Goal: Task Accomplishment & Management: Complete application form

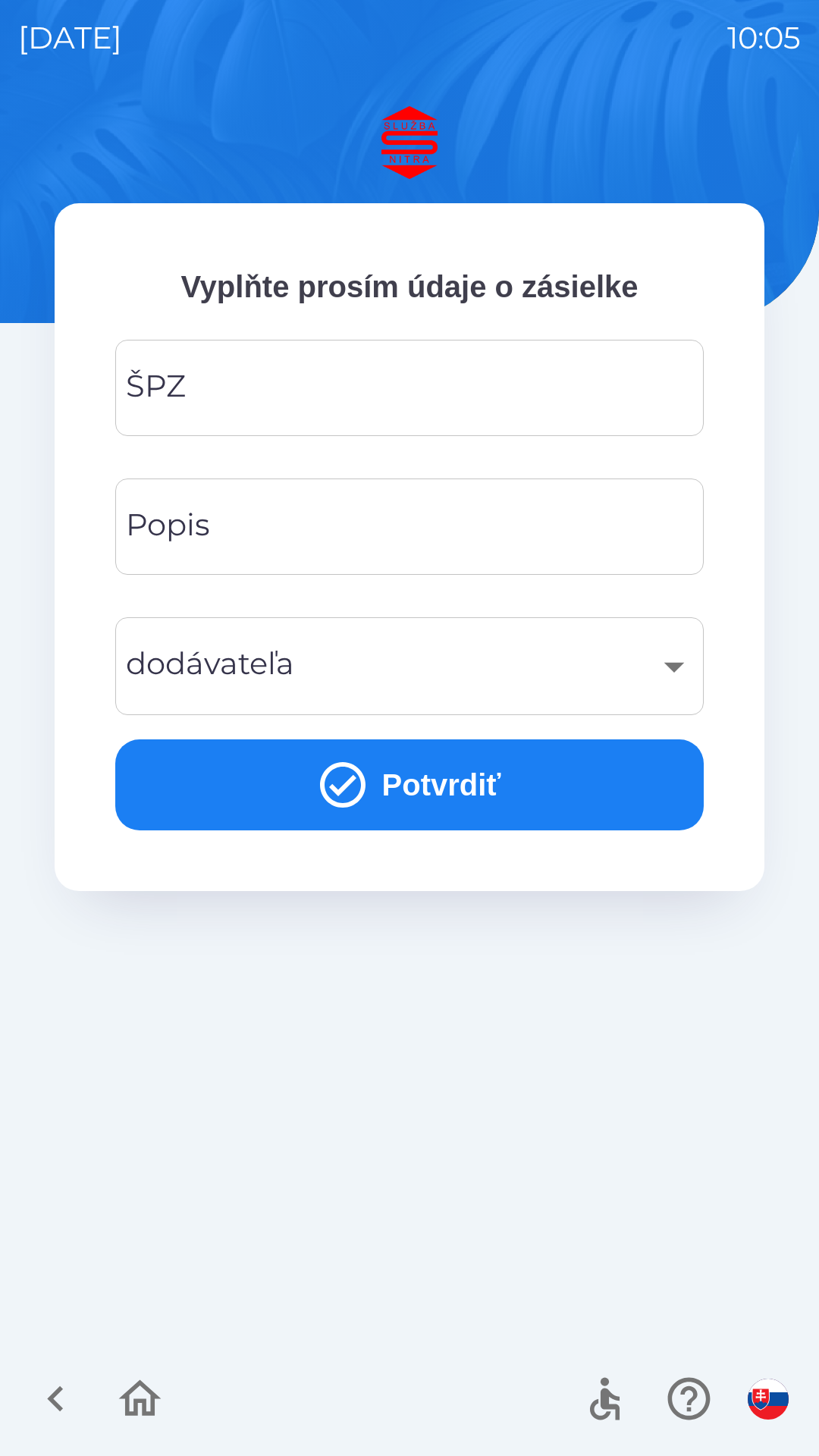
click at [254, 384] on input "ŠPZ" at bounding box center [410, 388] width 553 height 60
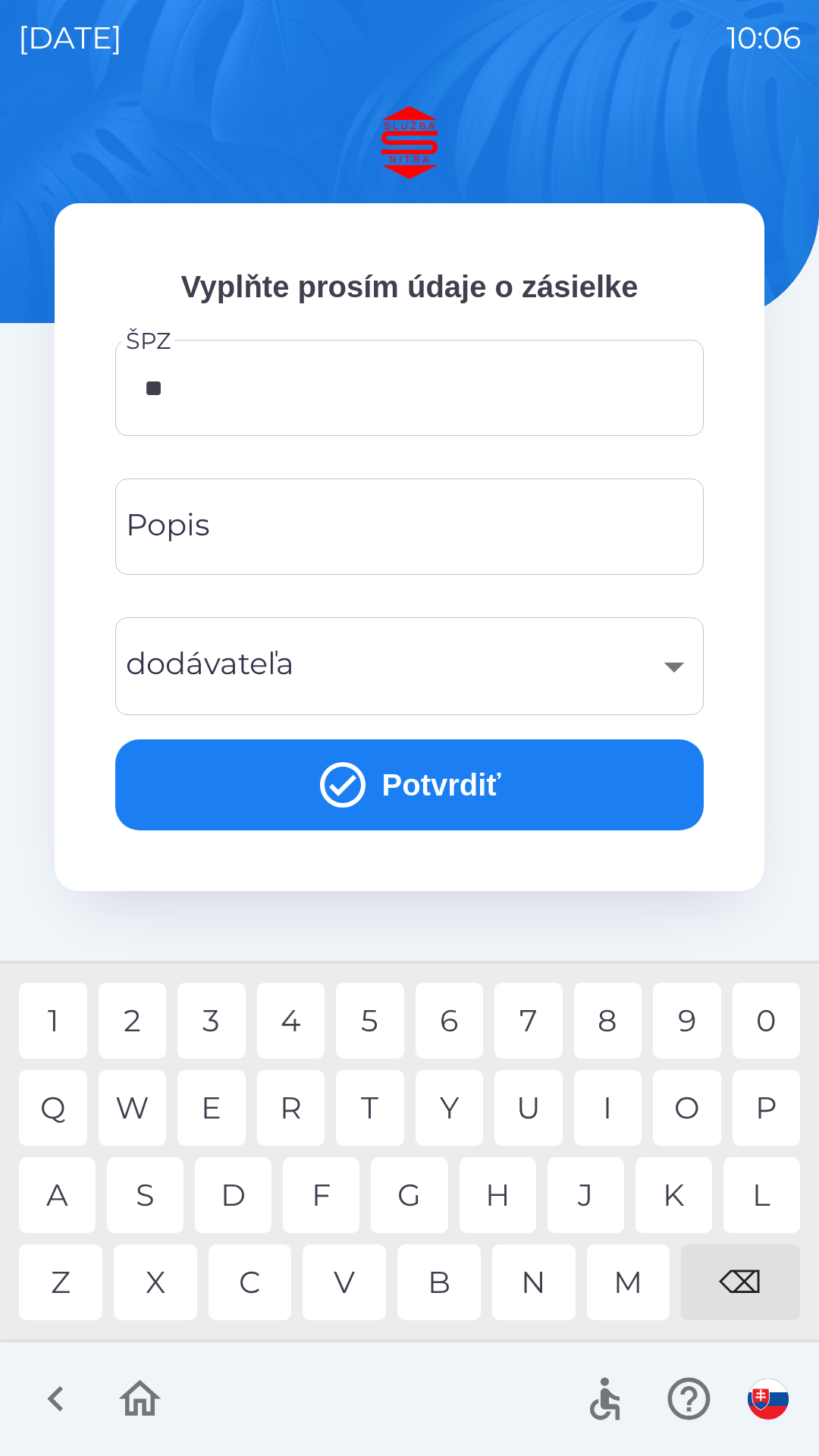
click at [65, 1208] on div "A" at bounding box center [57, 1195] width 77 height 76
click at [377, 1030] on div "5" at bounding box center [369, 1020] width 68 height 76
click at [612, 1025] on div "8" at bounding box center [608, 1020] width 68 height 76
click at [246, 1192] on div "D" at bounding box center [233, 1195] width 77 height 76
type input "*******"
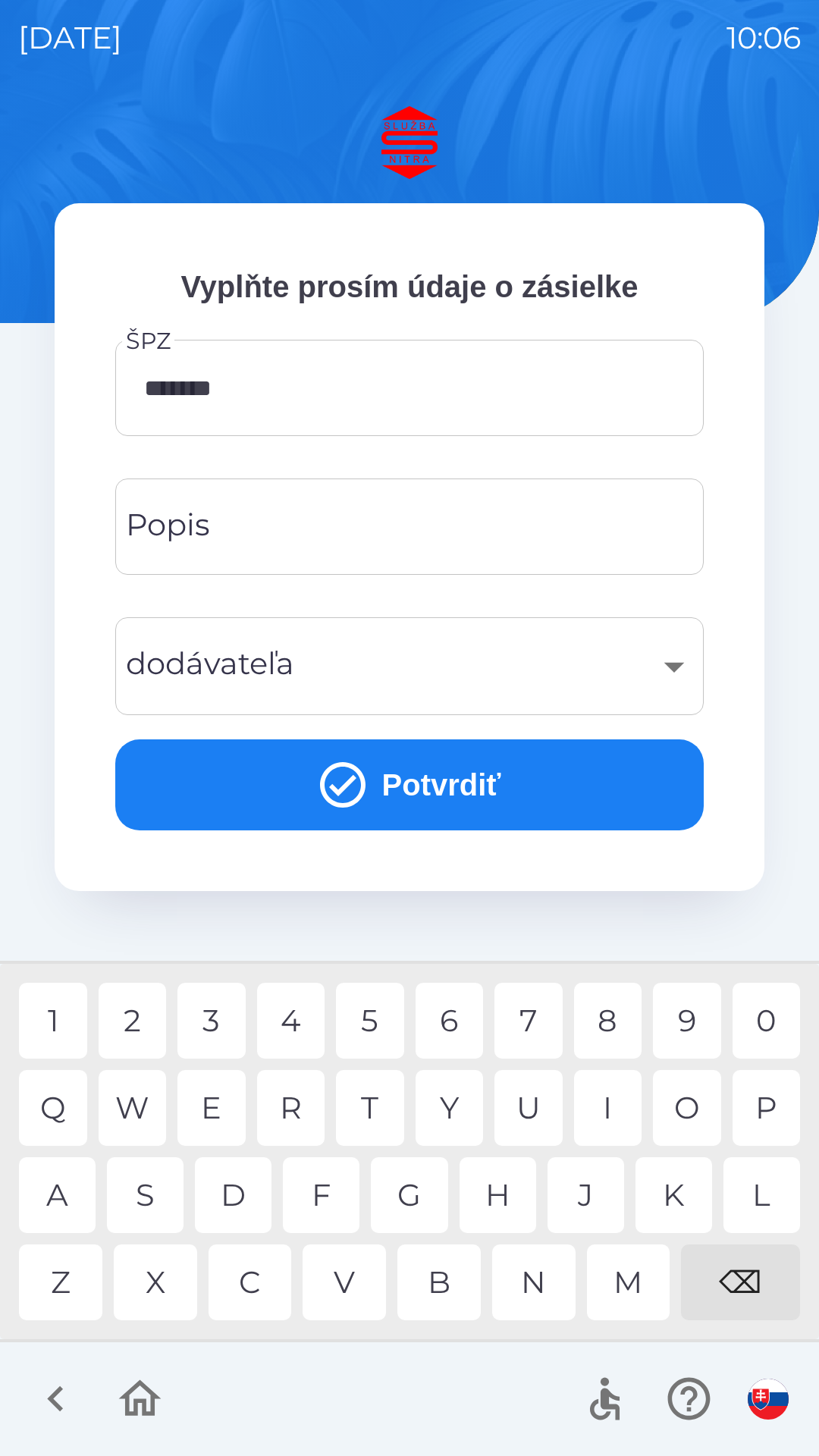
click at [259, 1280] on div "C" at bounding box center [250, 1282] width 83 height 76
click at [514, 798] on button "Potvrdiť" at bounding box center [409, 785] width 588 height 91
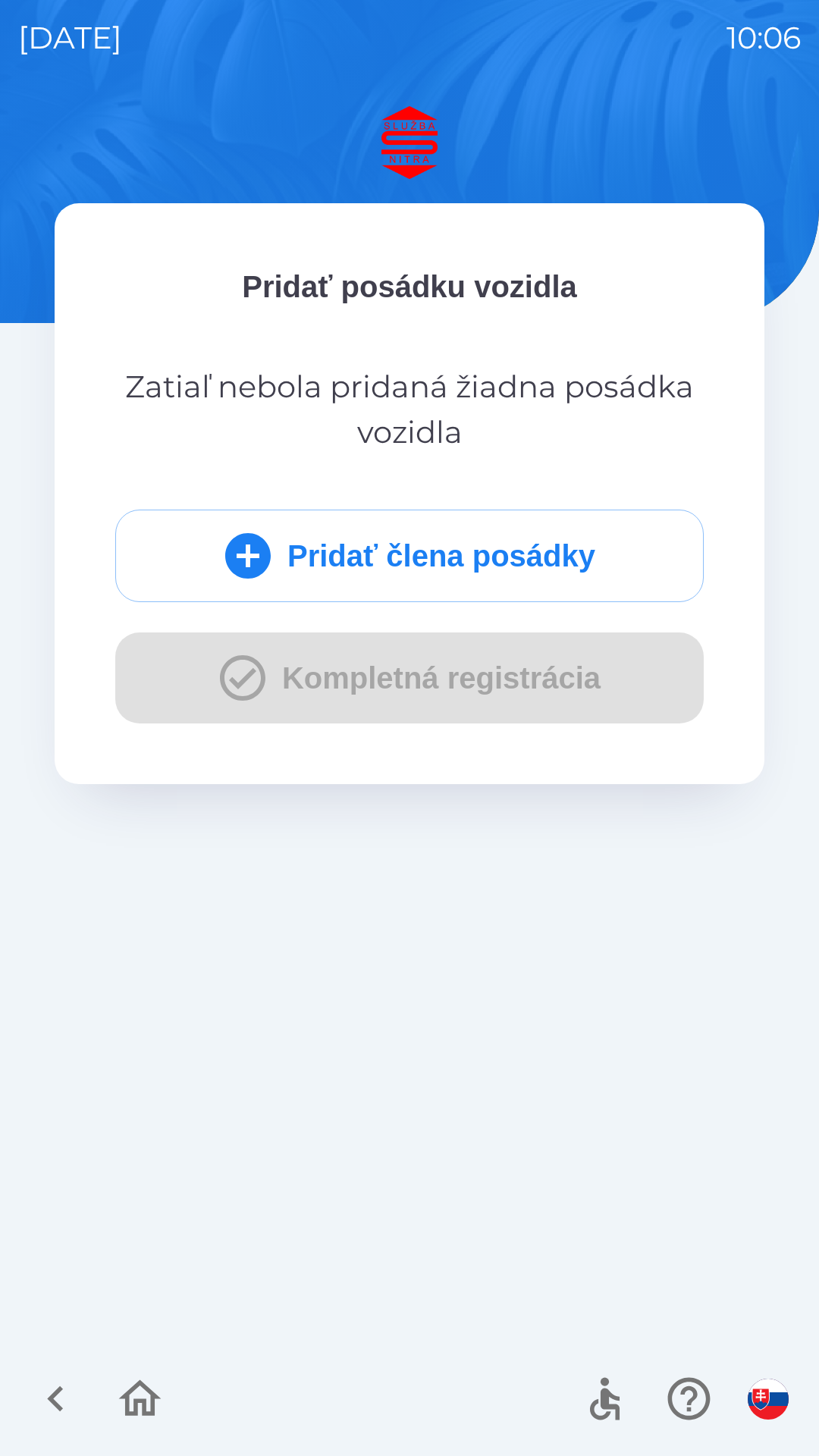
click at [409, 685] on div "Pridať člena posádky Kompletná registrácia" at bounding box center [409, 616] width 588 height 214
click at [551, 558] on button "Pridať člena posádky" at bounding box center [409, 555] width 588 height 93
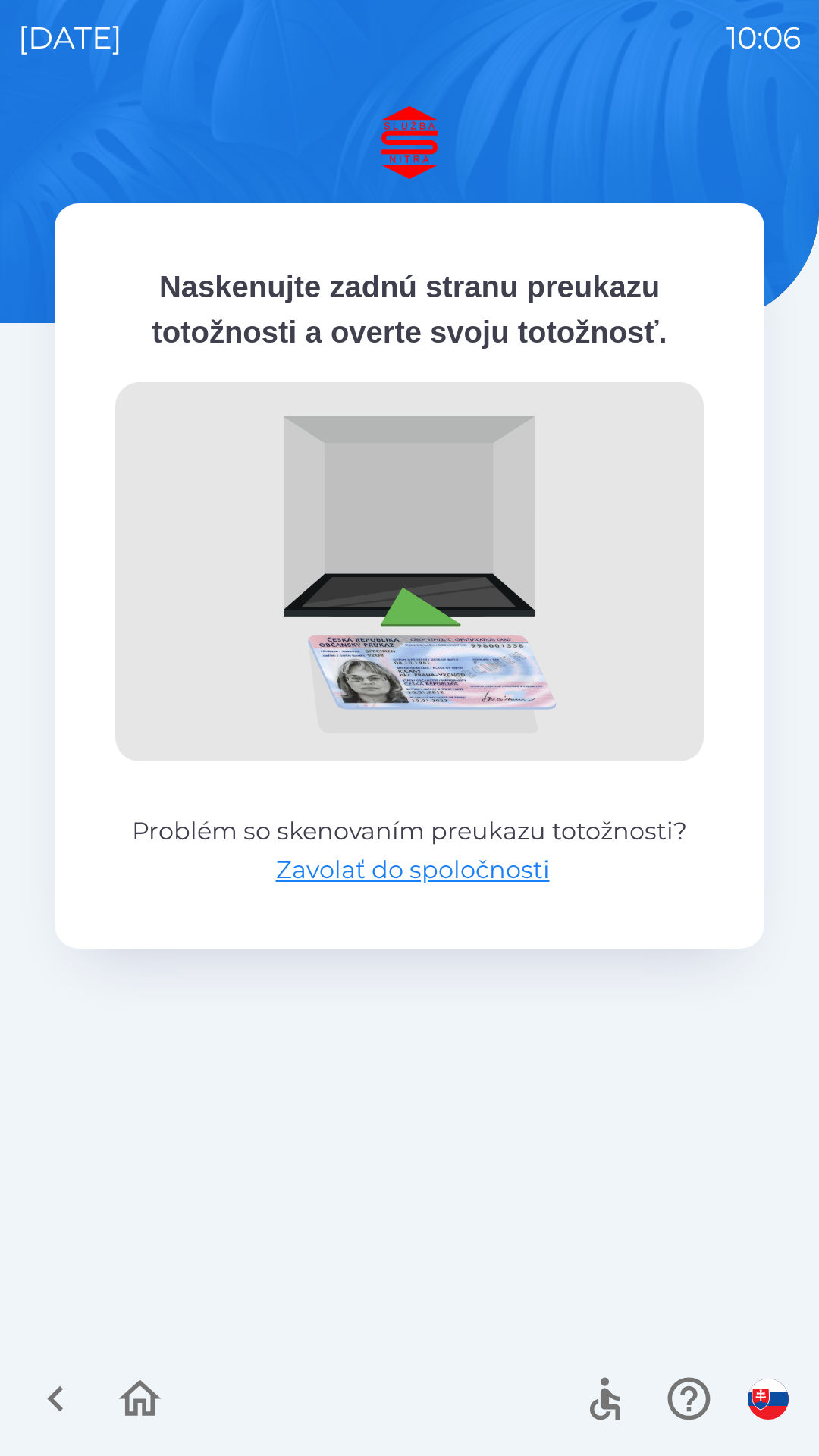
click at [405, 876] on button "Zavolať do spoločnosti" at bounding box center [412, 870] width 274 height 36
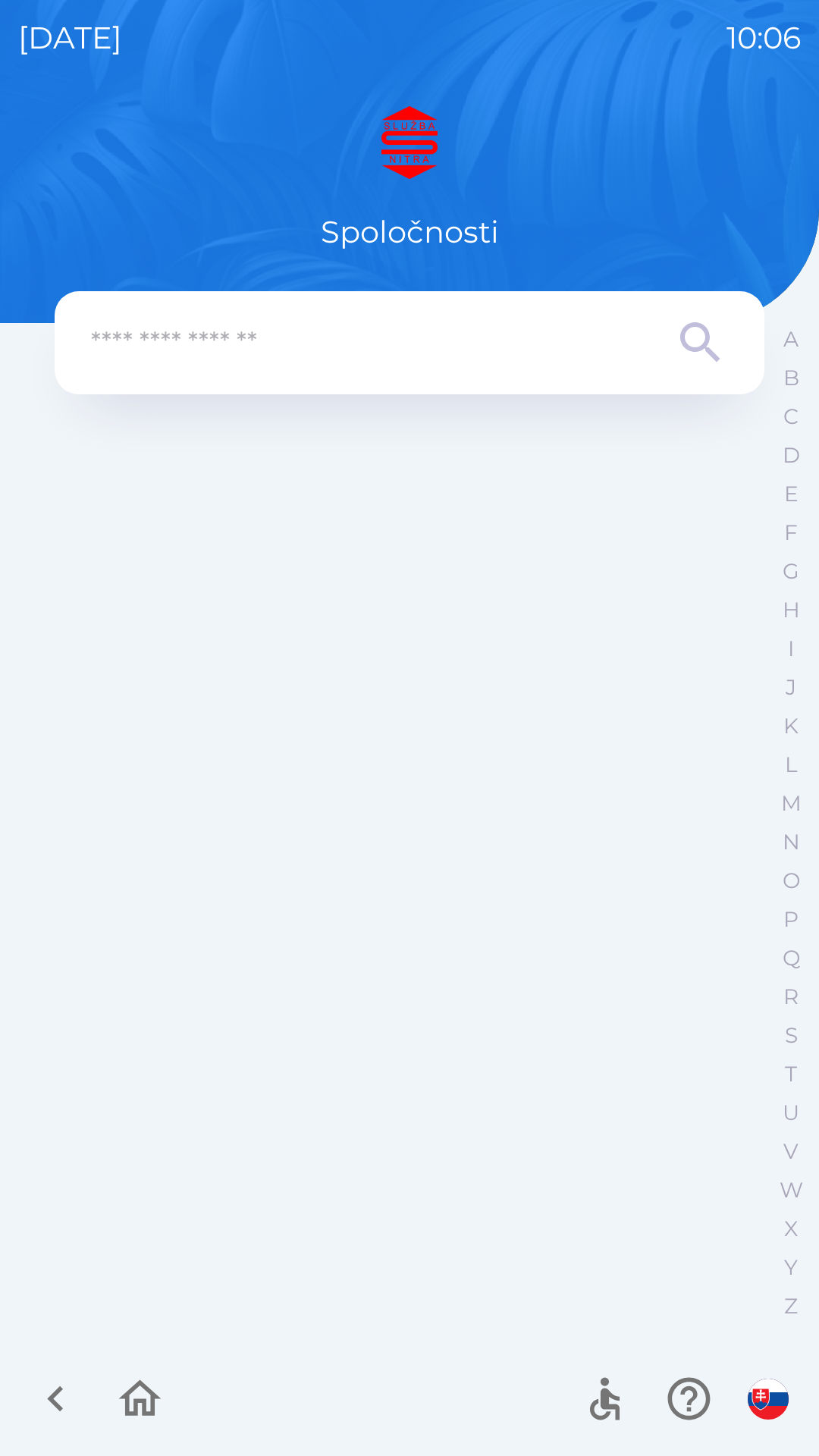
click at [474, 341] on input "text" at bounding box center [379, 343] width 576 height 42
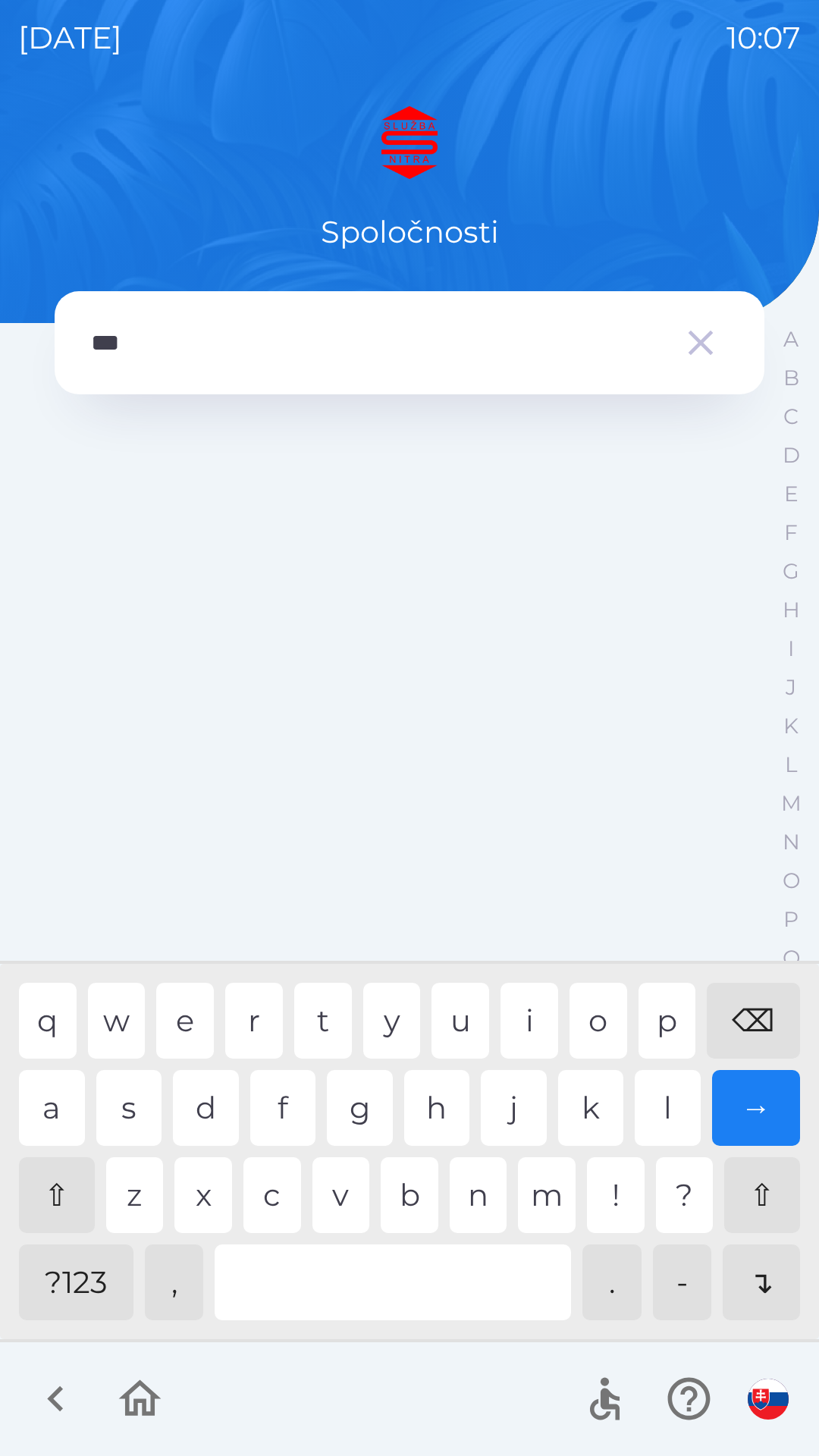
click at [464, 1020] on div "u" at bounding box center [461, 1020] width 58 height 76
click at [149, 1195] on div "z" at bounding box center [136, 1195] width 58 height 76
click at [415, 1203] on div "b" at bounding box center [410, 1195] width 58 height 76
click at [539, 1295] on div at bounding box center [393, 1282] width 356 height 76
click at [667, 1020] on div "p" at bounding box center [668, 1020] width 58 height 76
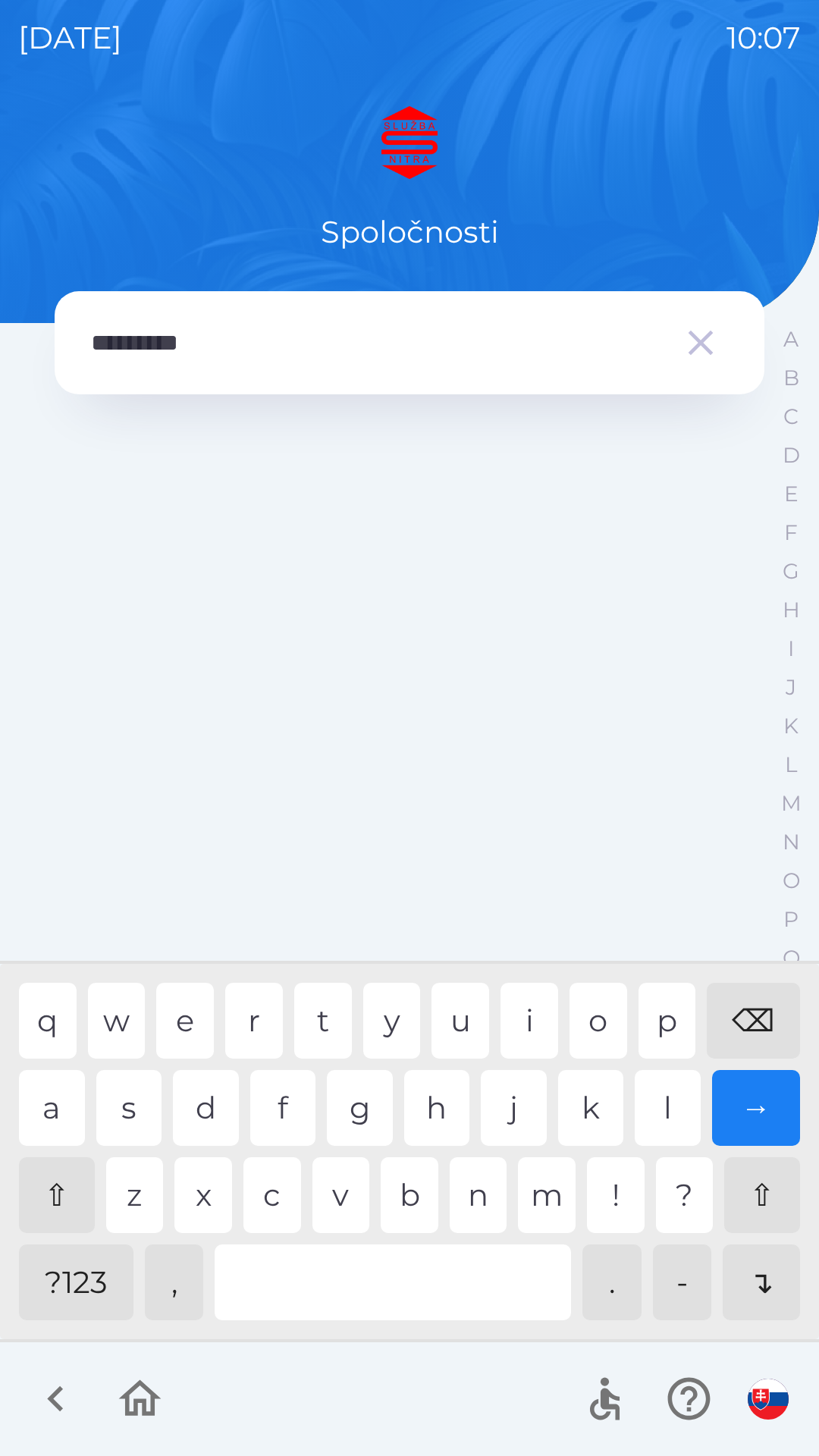
click at [259, 1021] on div "r" at bounding box center [254, 1020] width 58 height 76
click at [60, 1116] on div "a" at bounding box center [51, 1108] width 66 height 76
click at [143, 1200] on div "z" at bounding box center [136, 1195] width 58 height 76
click at [582, 1112] on div "k" at bounding box center [591, 1108] width 66 height 76
type input "**********"
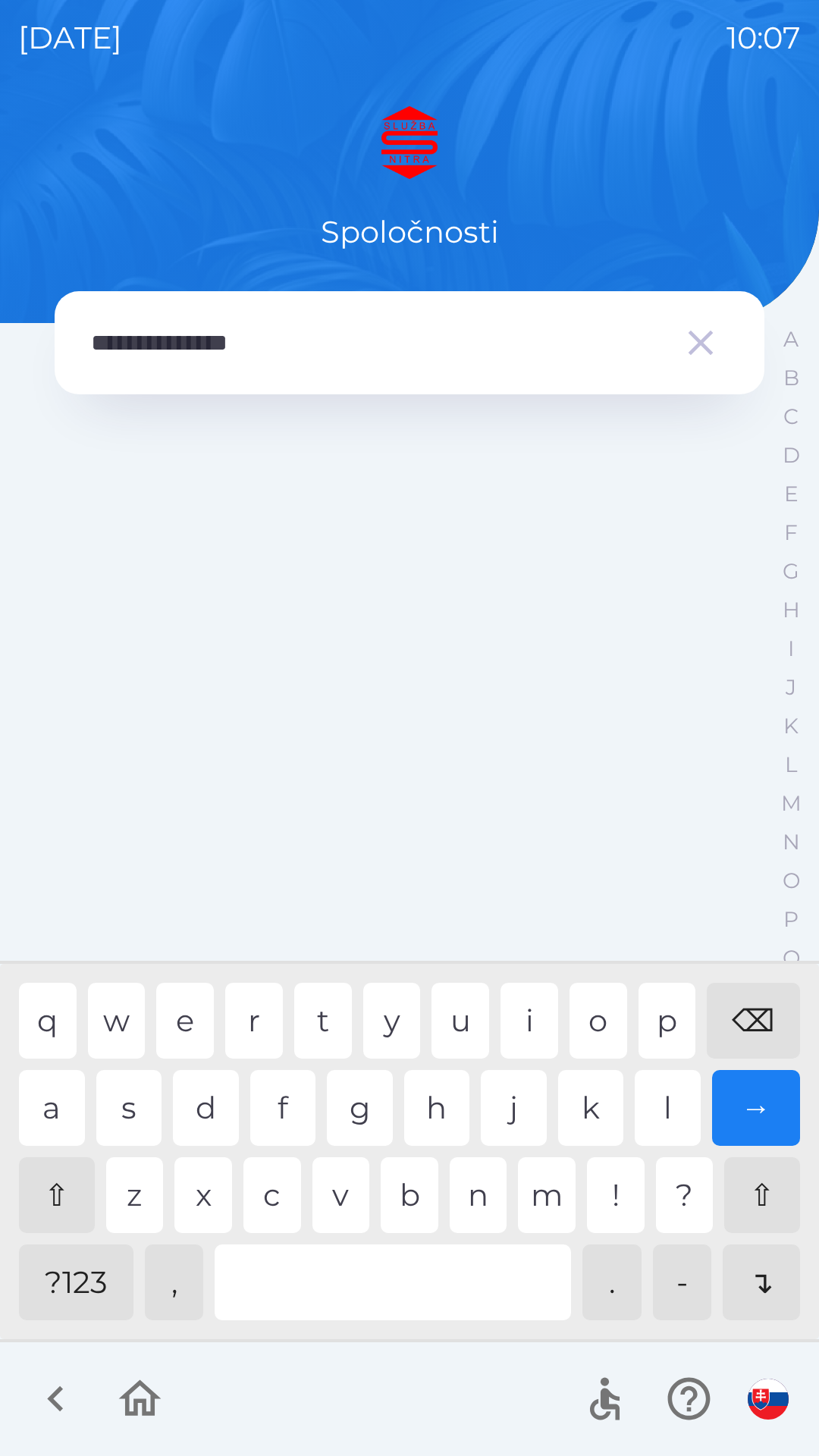
click at [63, 1115] on div "a" at bounding box center [51, 1108] width 66 height 76
click at [476, 344] on input "**********" at bounding box center [379, 343] width 576 height 42
click at [771, 1392] on img "button" at bounding box center [769, 1400] width 41 height 41
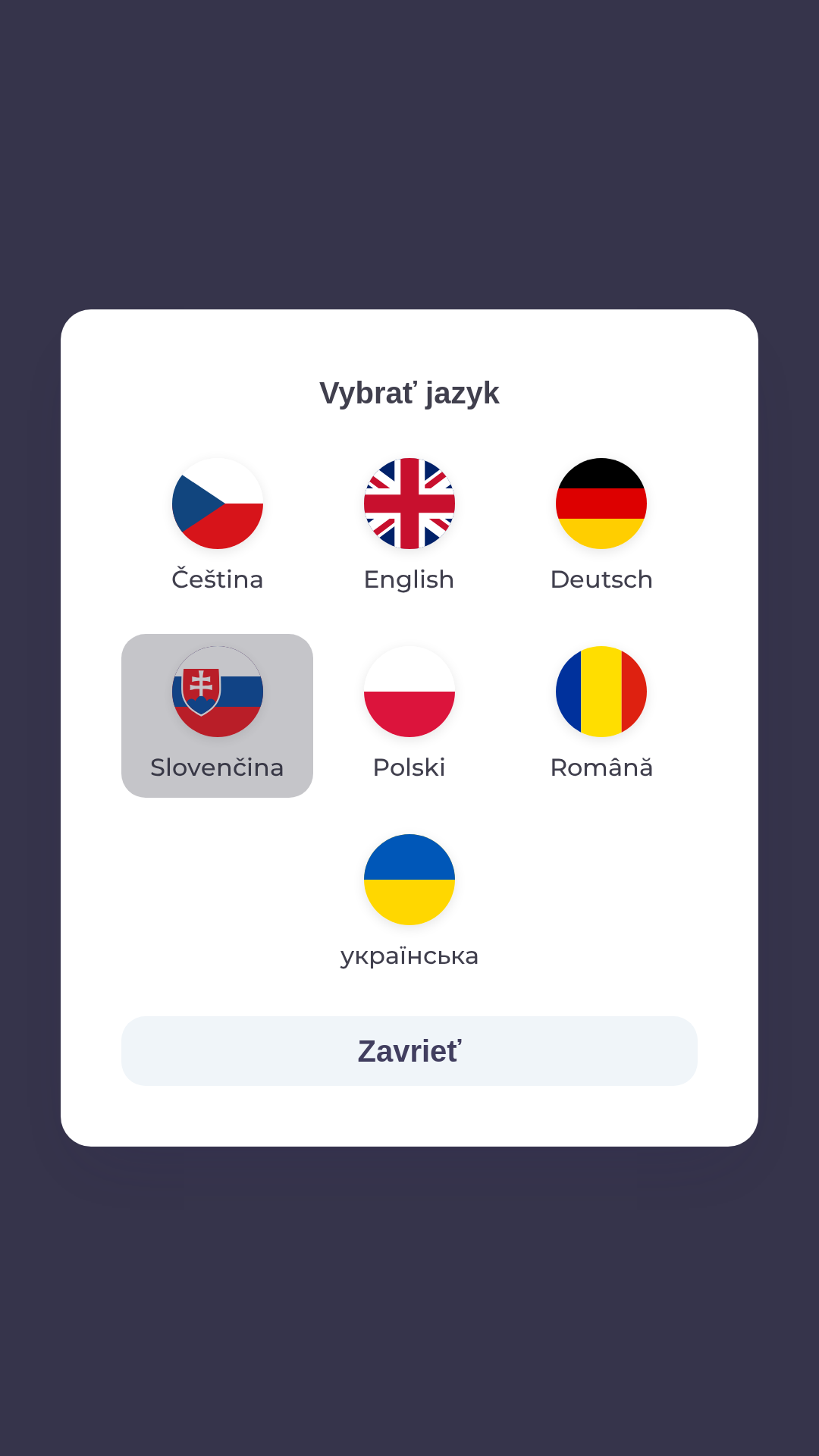
click at [220, 697] on img "button" at bounding box center [217, 691] width 91 height 91
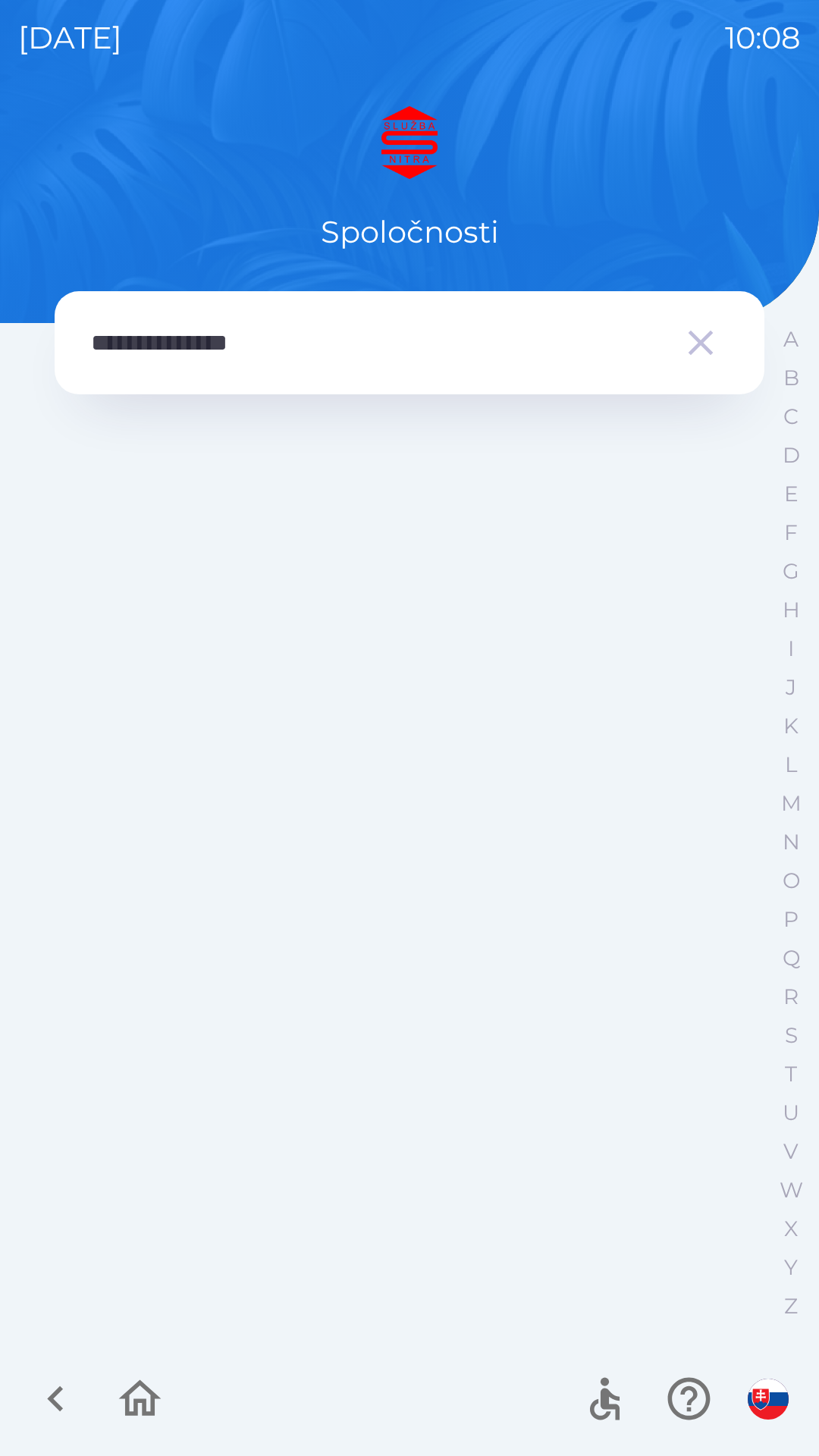
click at [465, 345] on input "**********" at bounding box center [379, 343] width 576 height 42
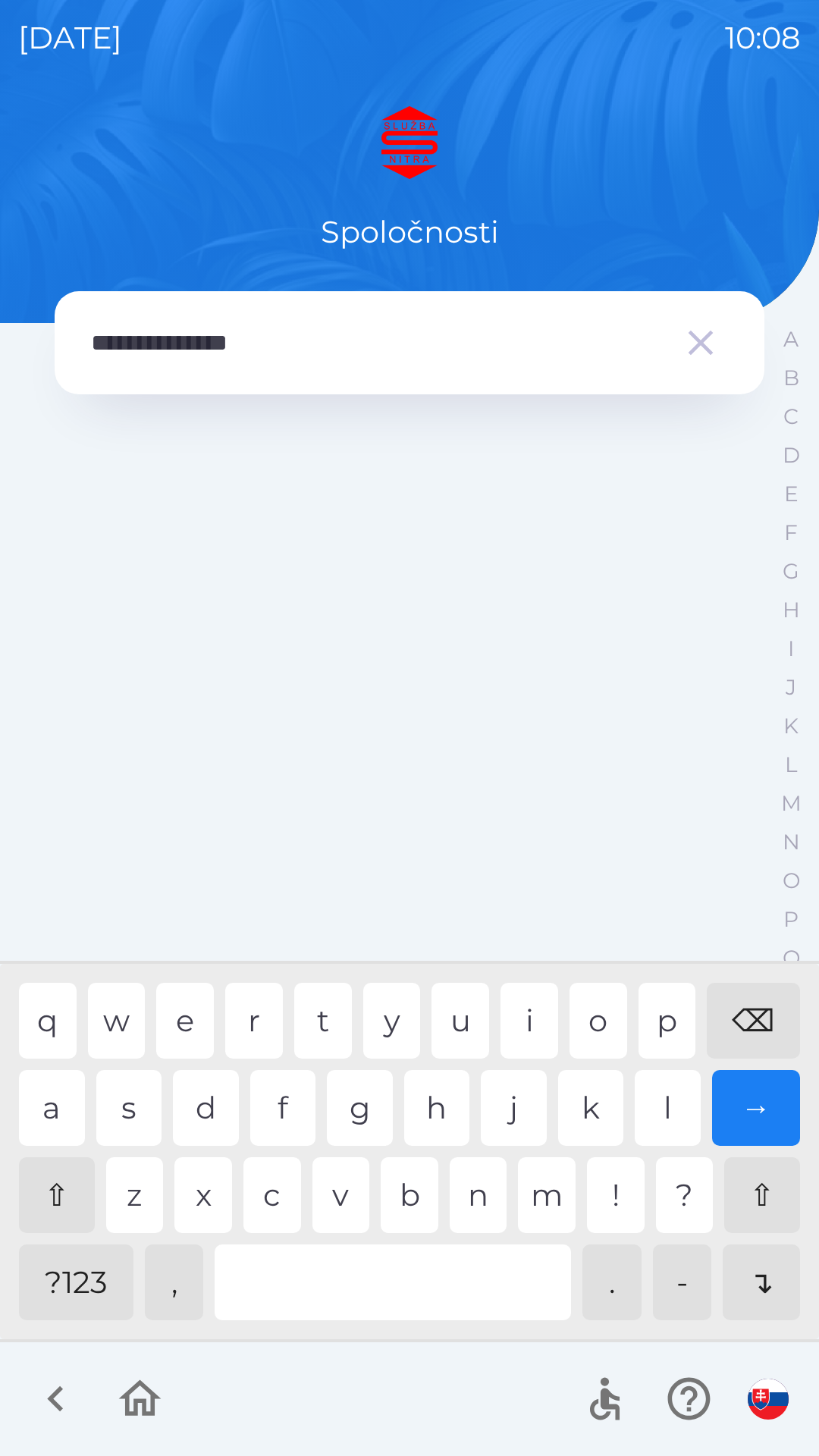
click at [58, 1398] on icon "button" at bounding box center [55, 1399] width 50 height 50
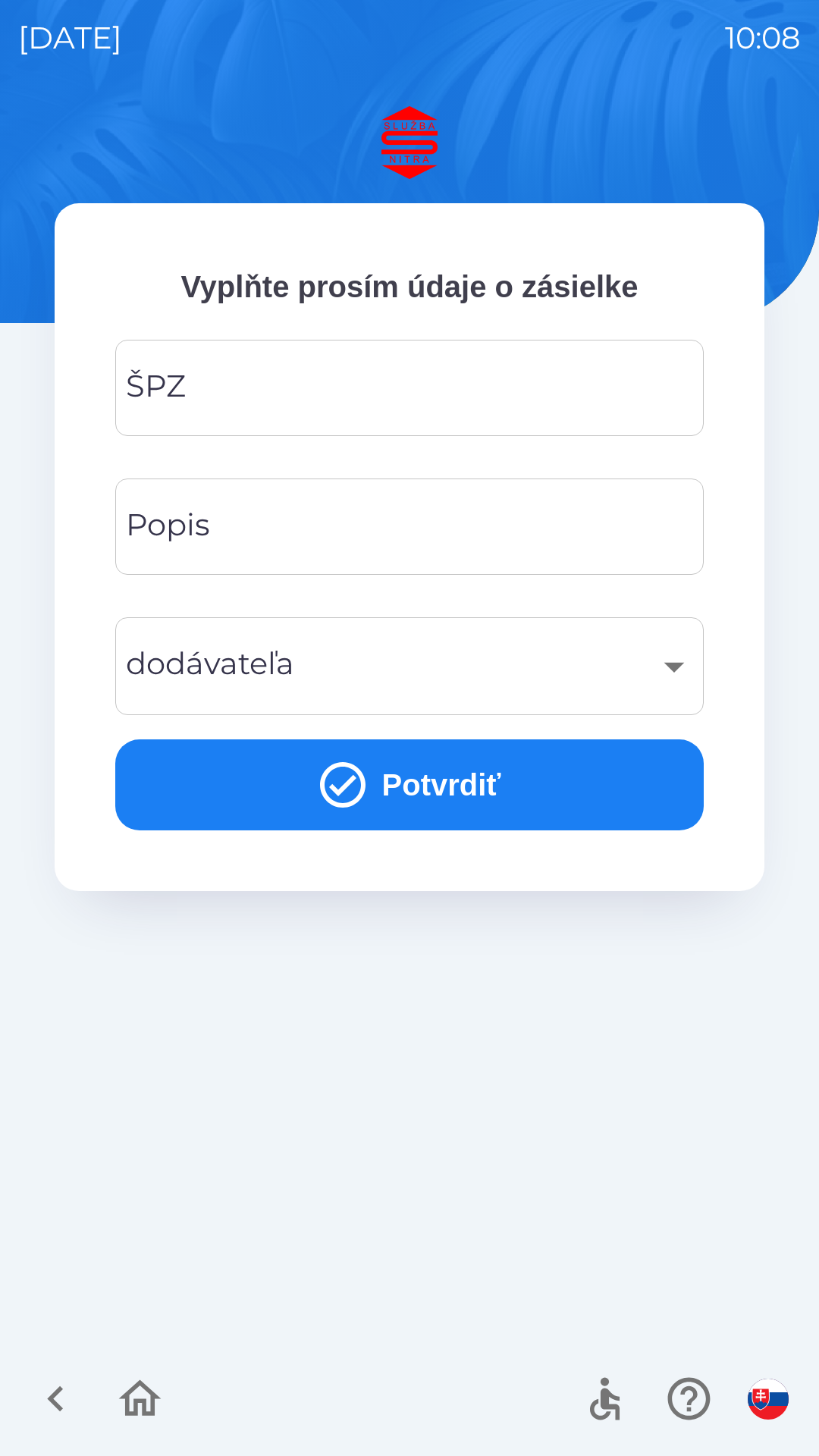
click at [433, 780] on button "Potvrdiť" at bounding box center [409, 785] width 588 height 91
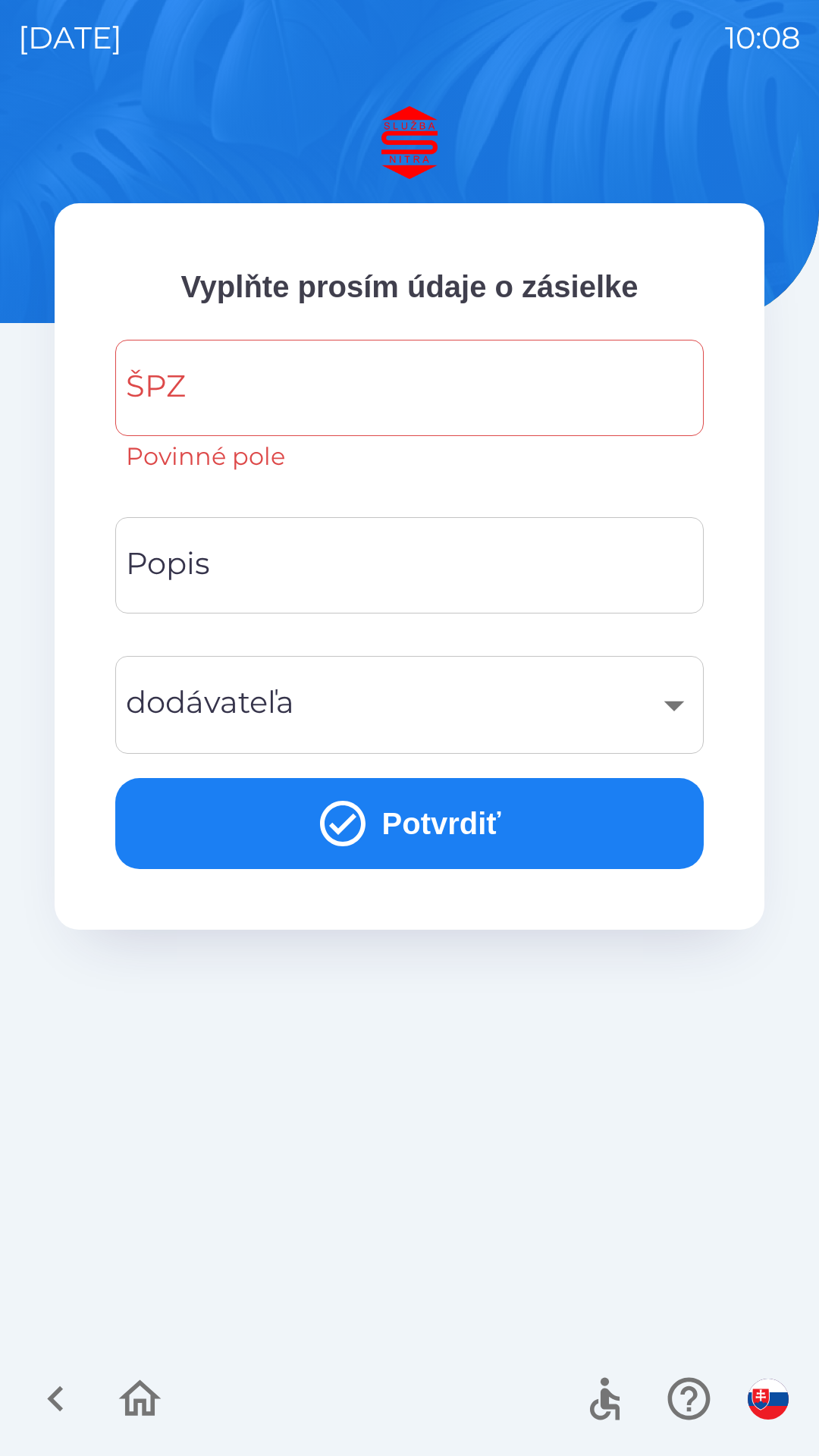
click at [343, 383] on input "ŠPZ" at bounding box center [410, 388] width 553 height 60
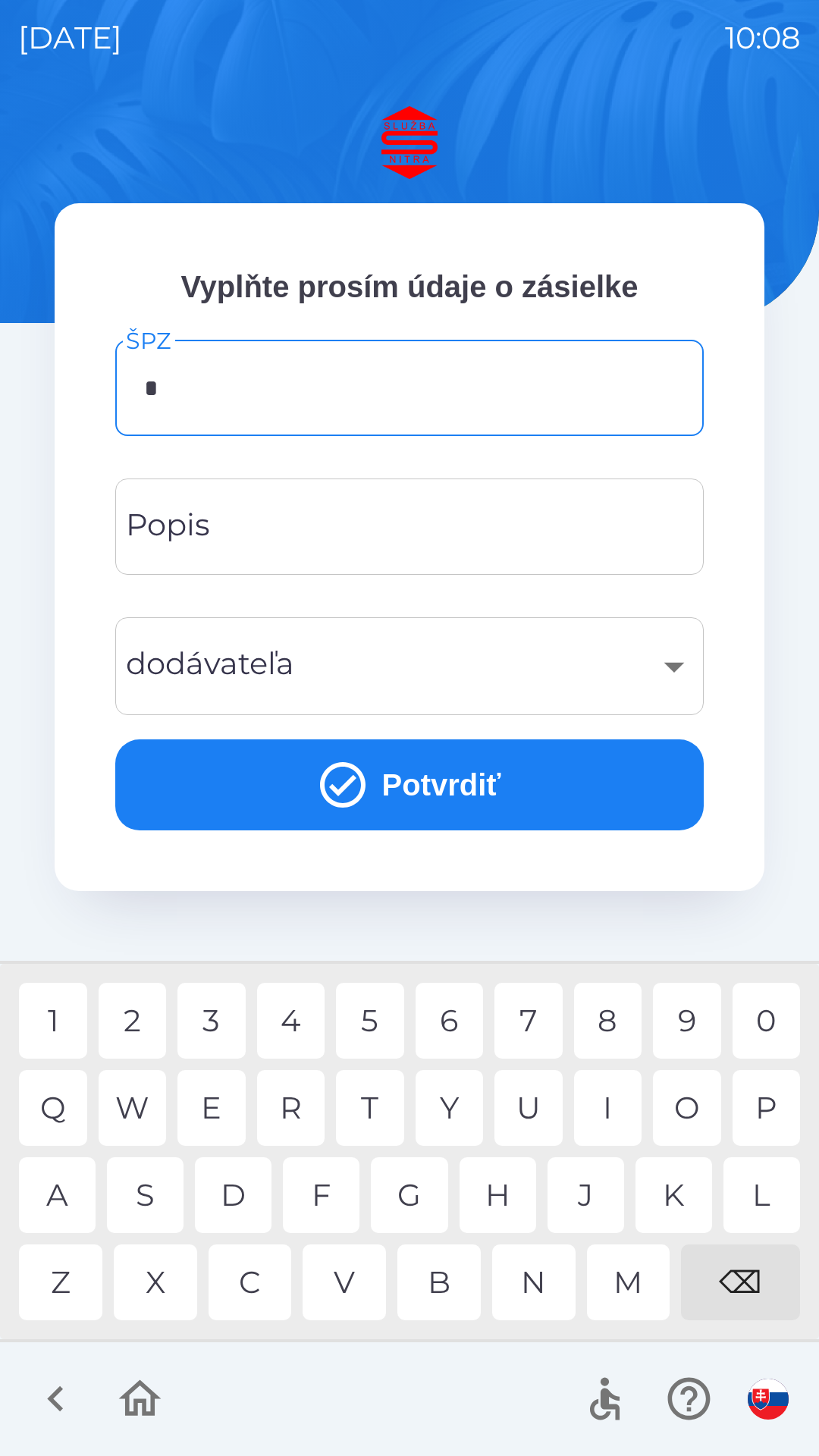
click at [152, 1199] on div "S" at bounding box center [145, 1195] width 77 height 76
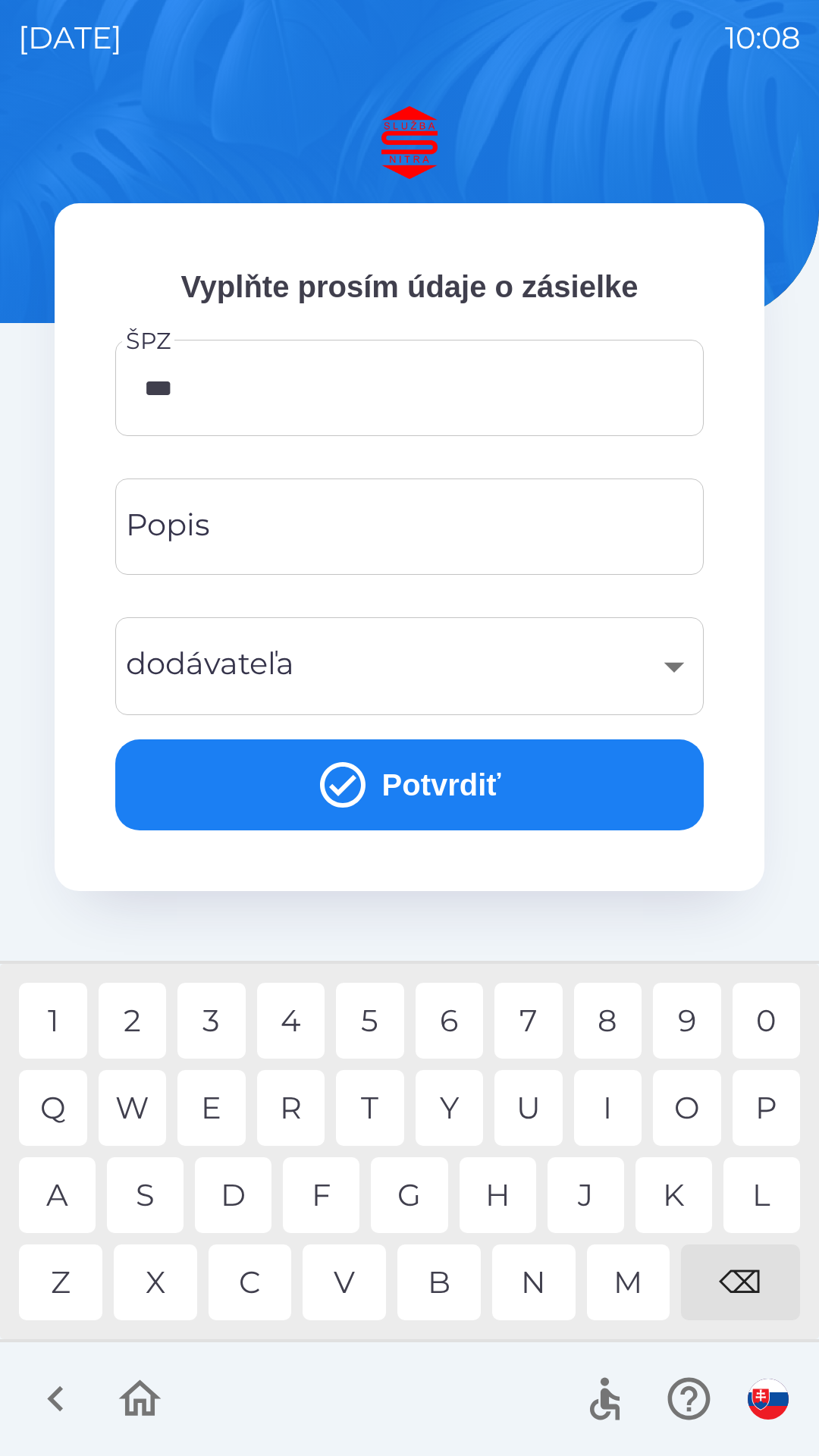
click at [144, 1028] on div "2" at bounding box center [132, 1020] width 68 height 76
click at [370, 1033] on div "5" at bounding box center [369, 1020] width 68 height 76
click at [598, 1024] on div "8" at bounding box center [608, 1020] width 68 height 76
click at [237, 1195] on div "D" at bounding box center [233, 1195] width 77 height 76
type input "*******"
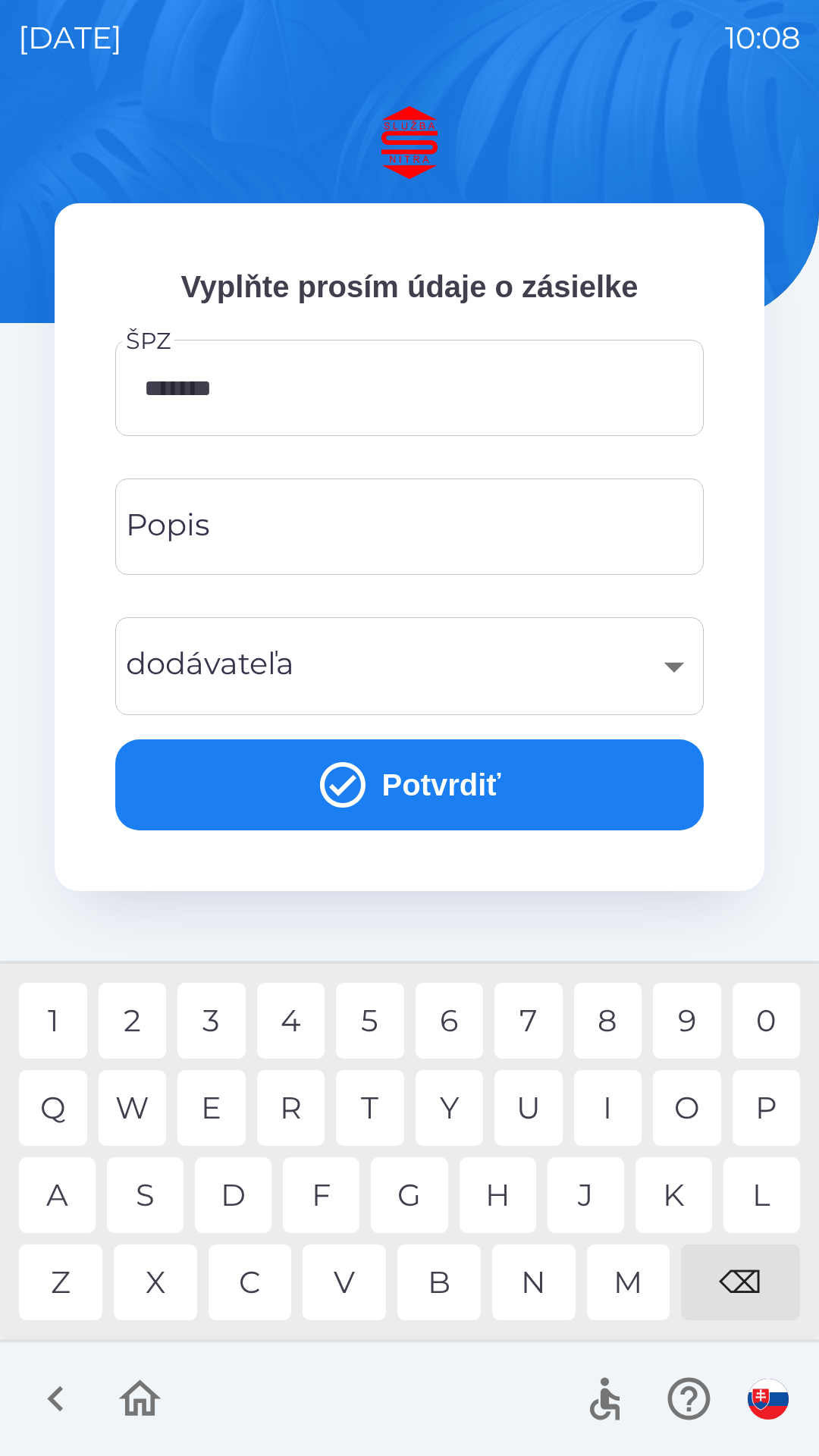
click at [245, 1283] on div "C" at bounding box center [250, 1282] width 83 height 76
click at [367, 789] on button "Potvrdiť" at bounding box center [409, 785] width 588 height 91
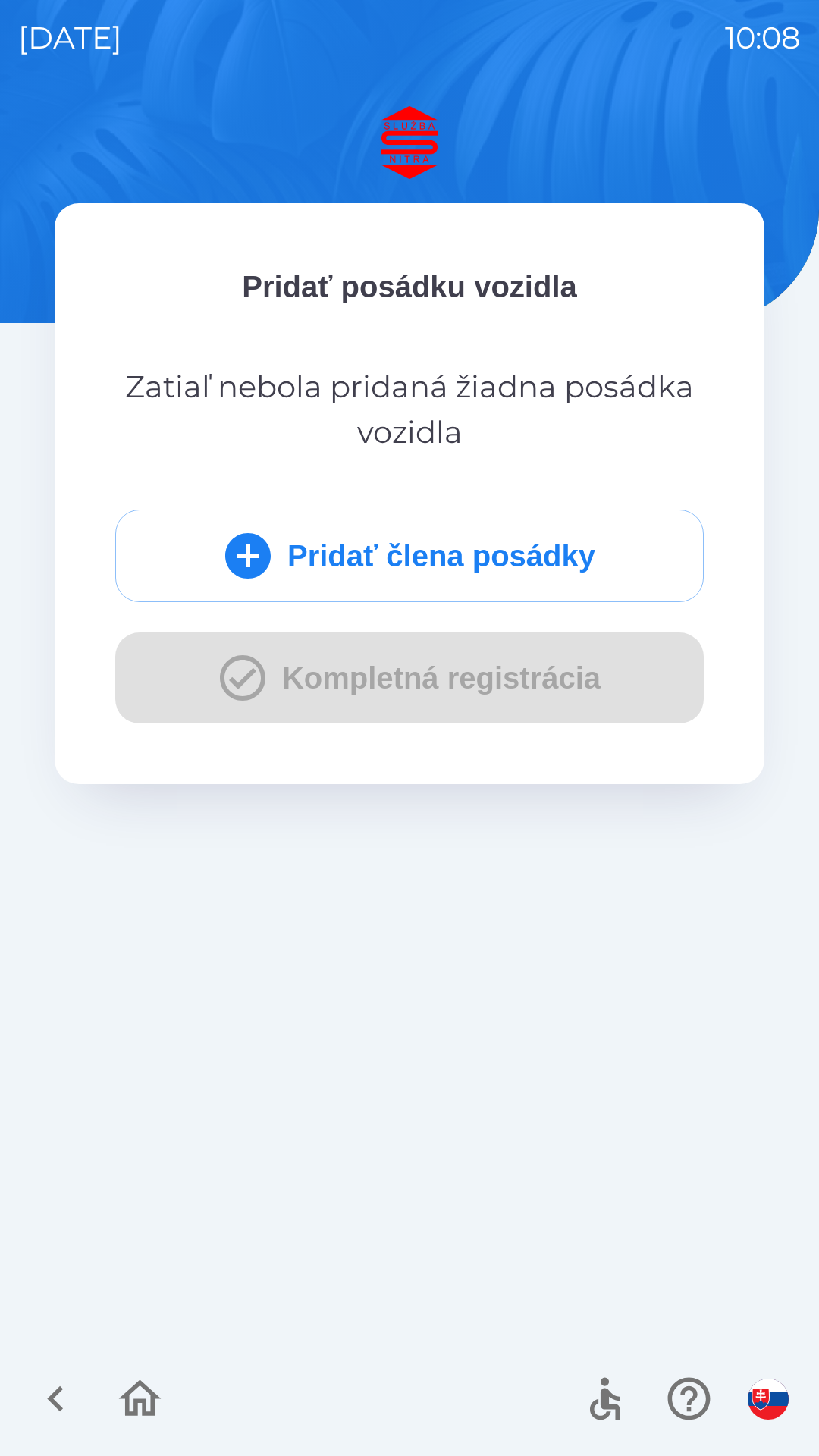
click at [247, 555] on icon "submit" at bounding box center [248, 555] width 54 height 54
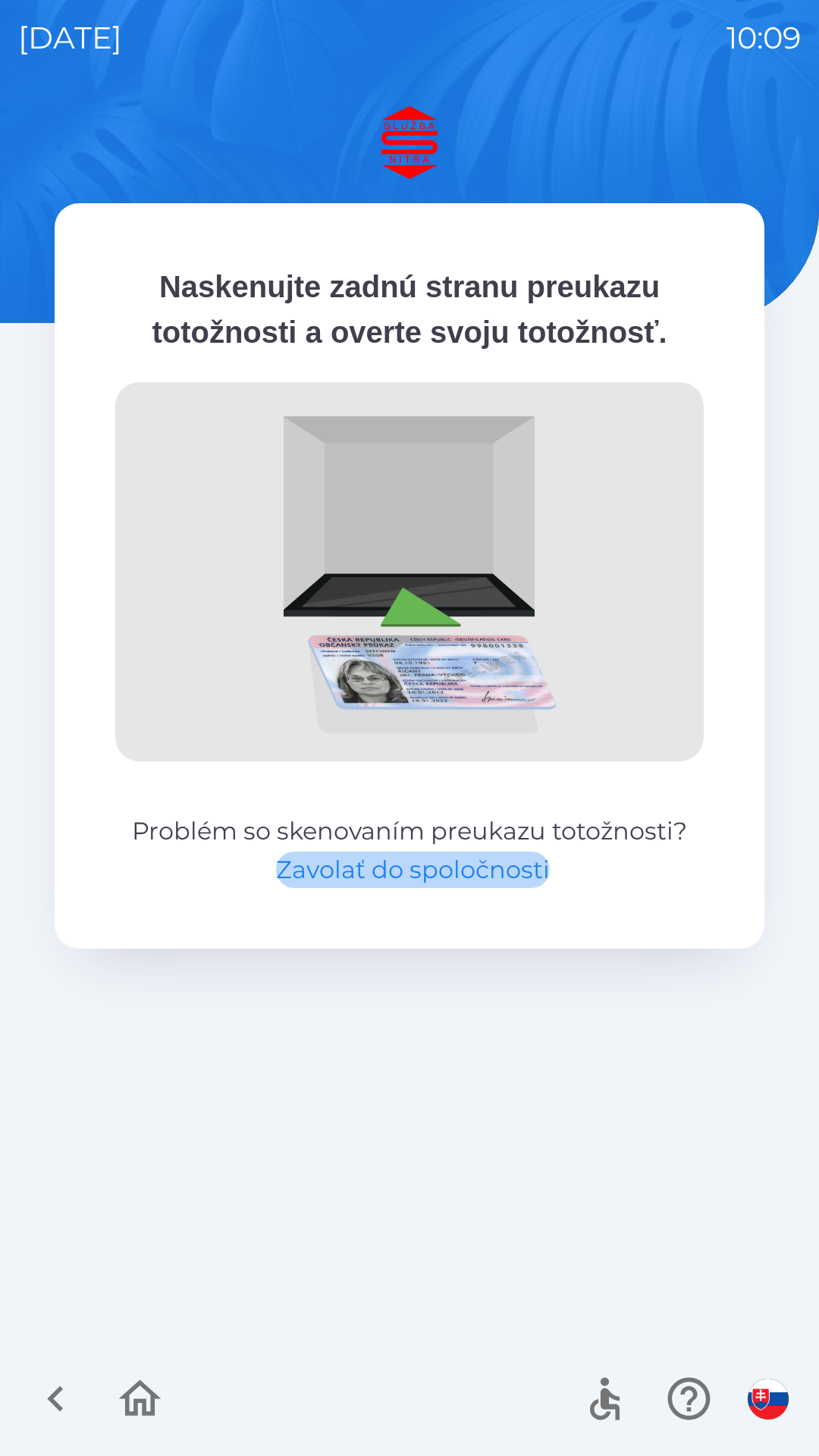
click at [411, 863] on button "Zavolať do spoločnosti" at bounding box center [412, 870] width 274 height 36
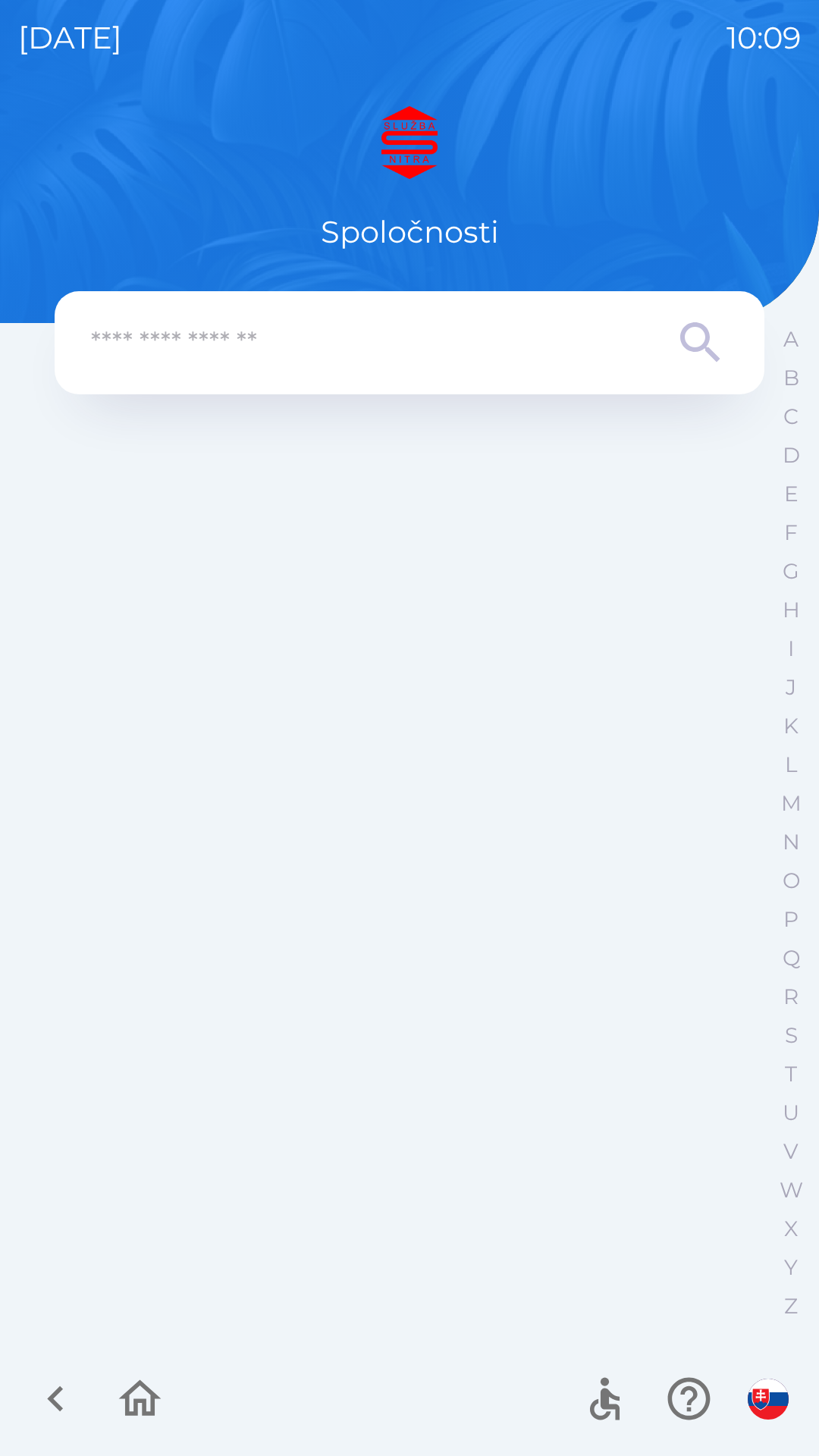
click at [419, 345] on input "text" at bounding box center [379, 343] width 576 height 42
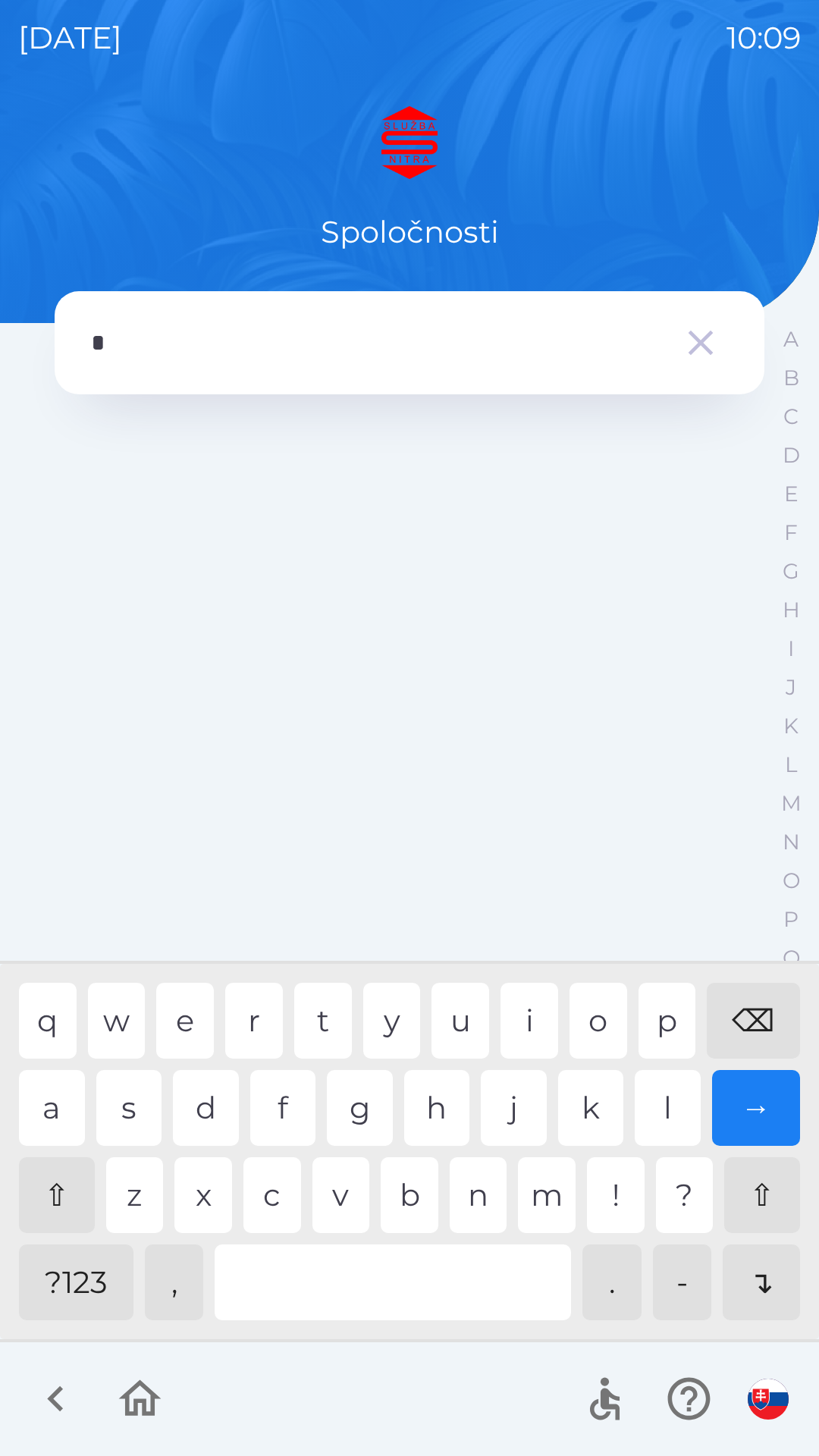
click at [127, 1117] on div "s" at bounding box center [129, 1108] width 66 height 76
click at [661, 1112] on div "l" at bounding box center [668, 1108] width 66 height 76
click at [141, 1203] on div "z" at bounding box center [136, 1195] width 58 height 76
click at [408, 1191] on div "b" at bounding box center [410, 1195] width 58 height 76
type input "******"
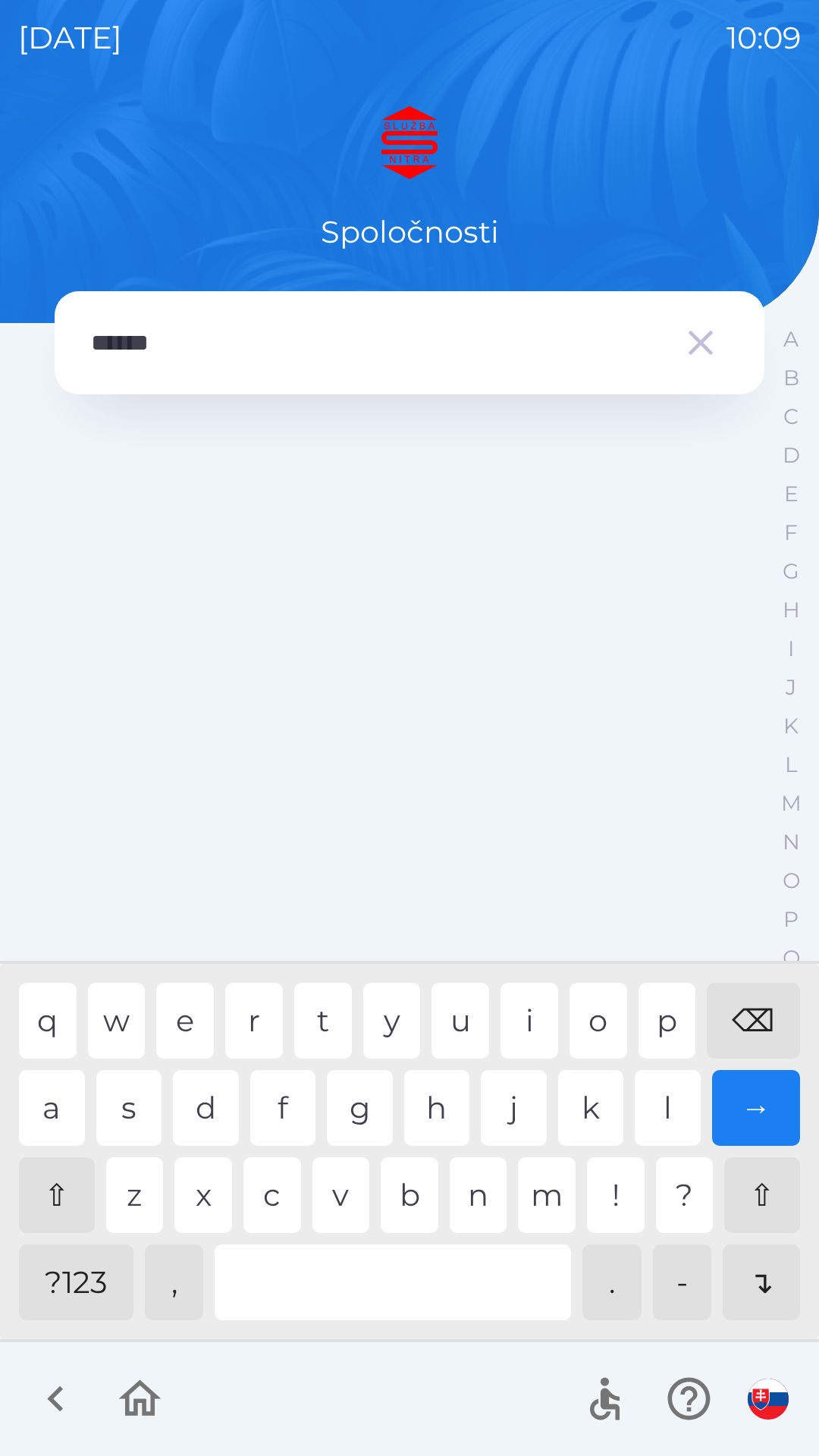
click at [59, 1113] on div "a" at bounding box center [51, 1108] width 66 height 76
click at [446, 346] on input "******" at bounding box center [379, 343] width 576 height 42
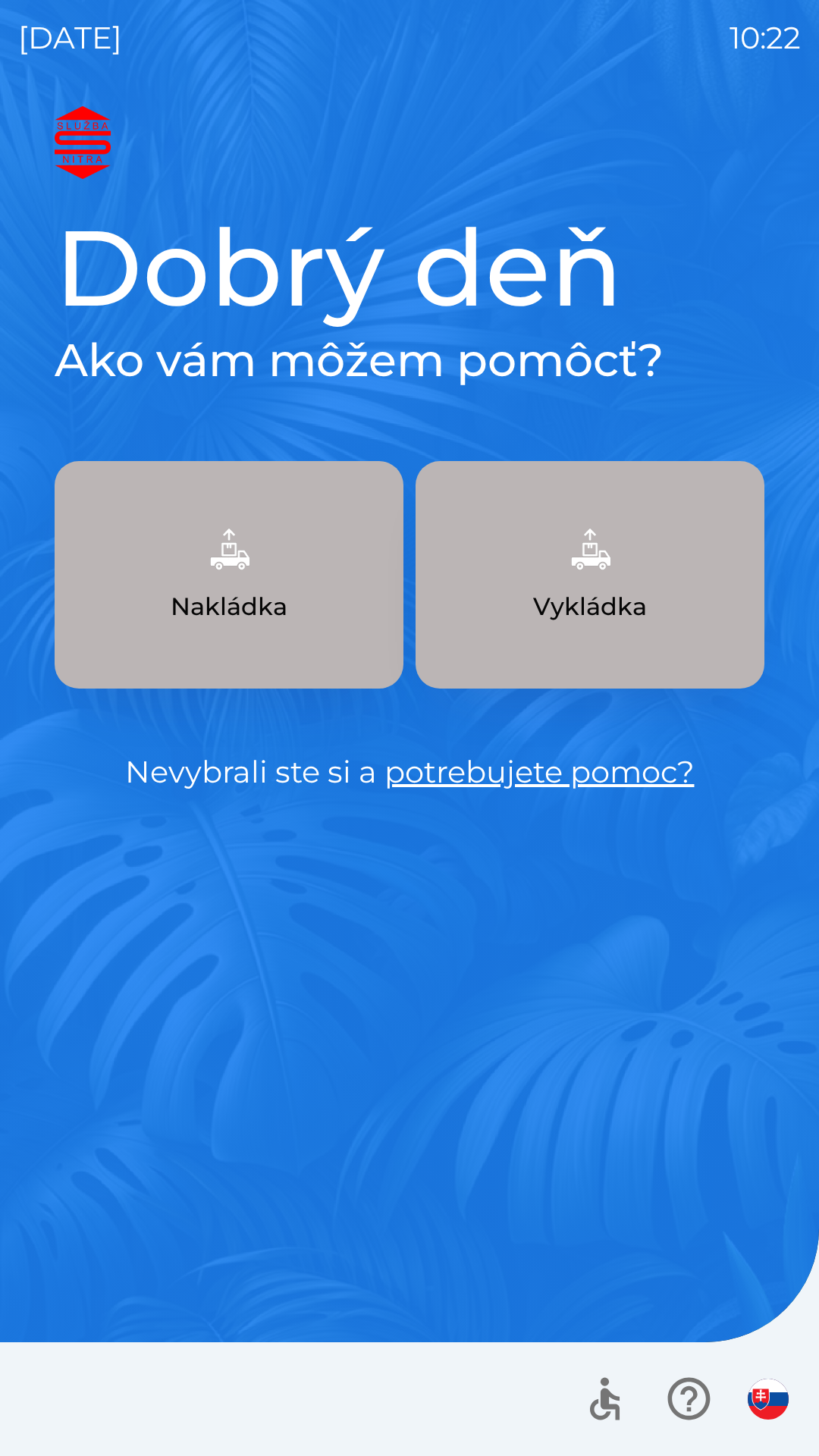
click at [247, 571] on img "button" at bounding box center [228, 549] width 66 height 66
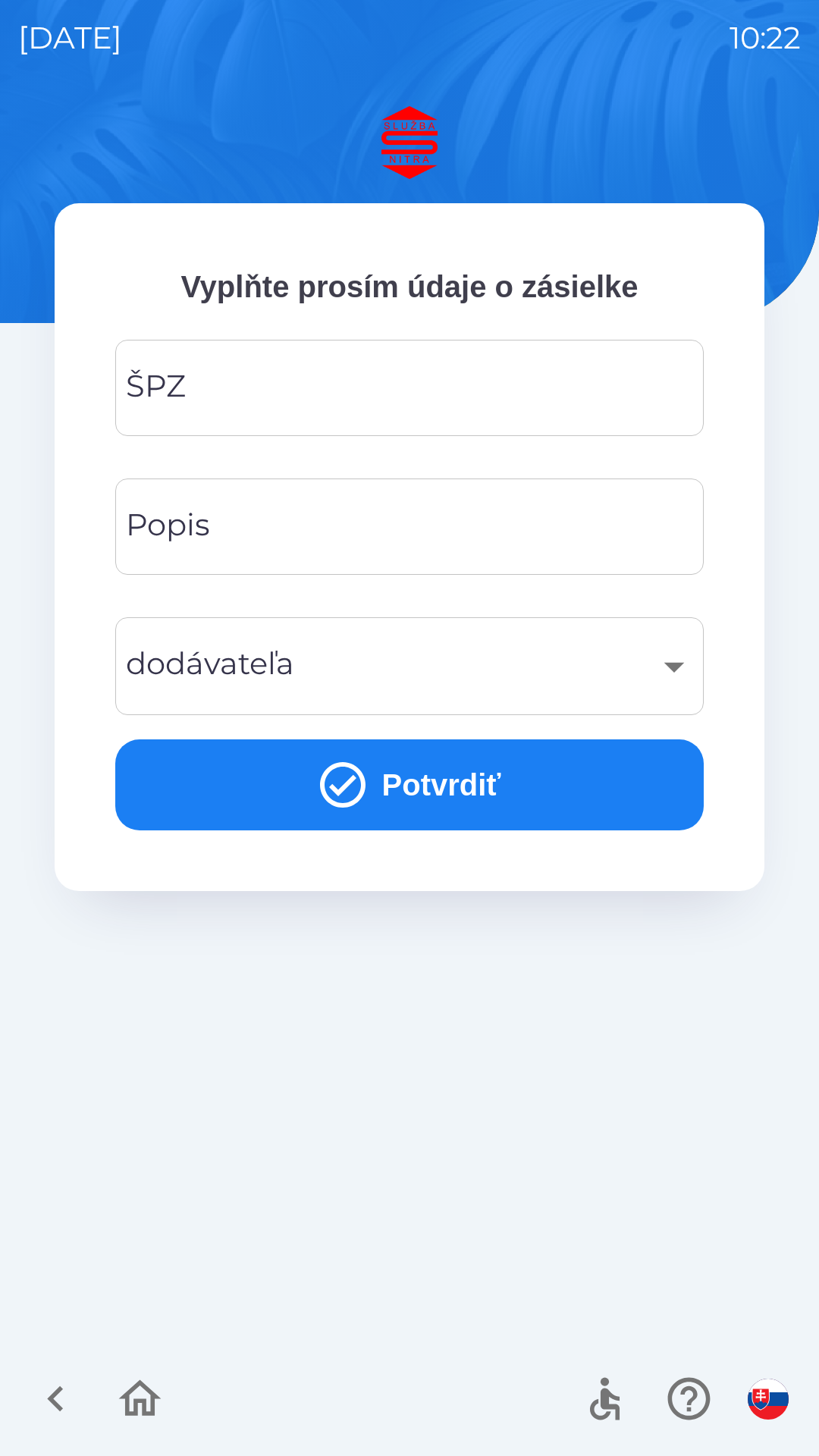
click at [283, 383] on input "ŠPZ" at bounding box center [410, 388] width 553 height 60
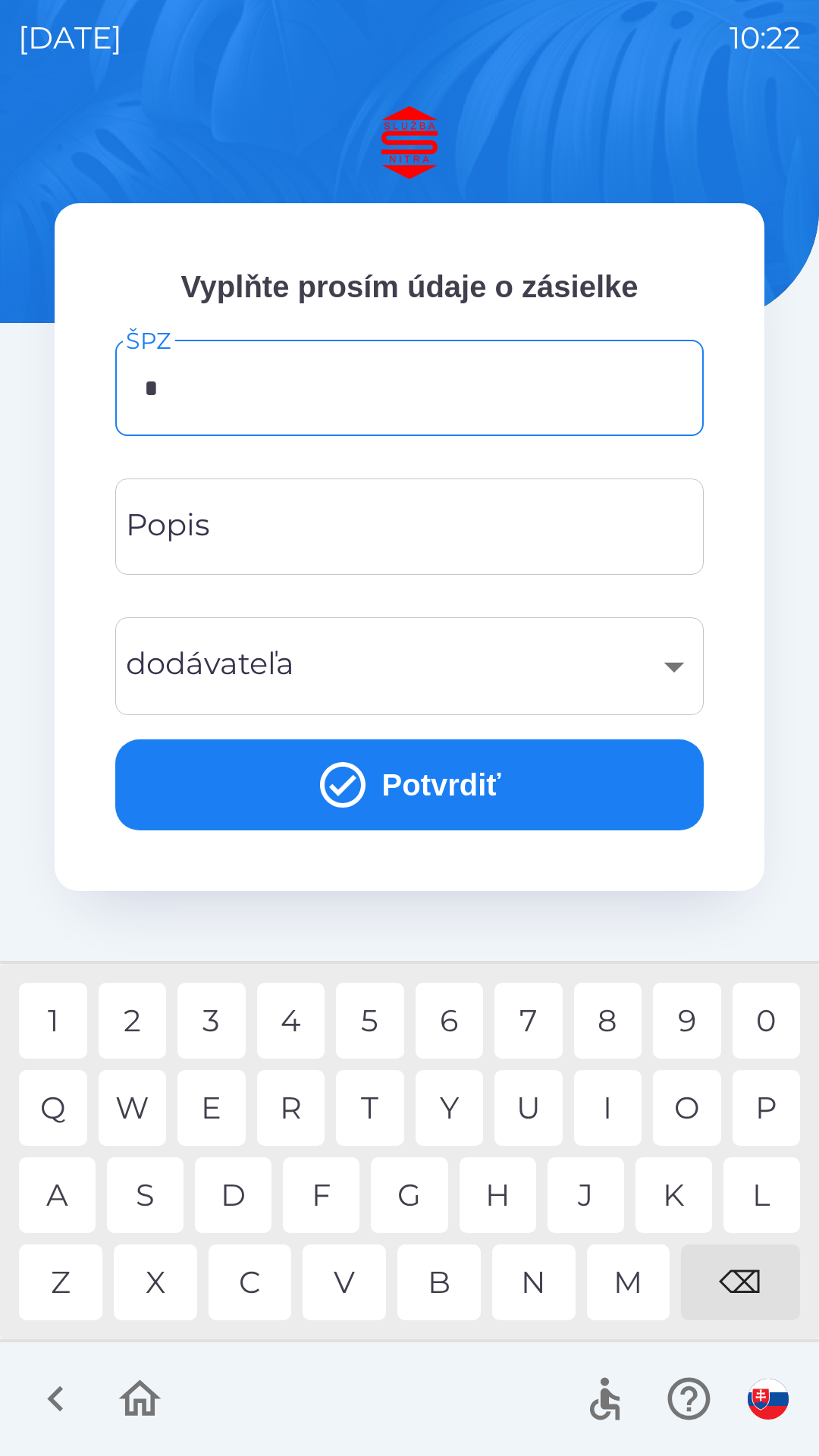
click at [526, 1288] on div "N" at bounding box center [533, 1282] width 83 height 76
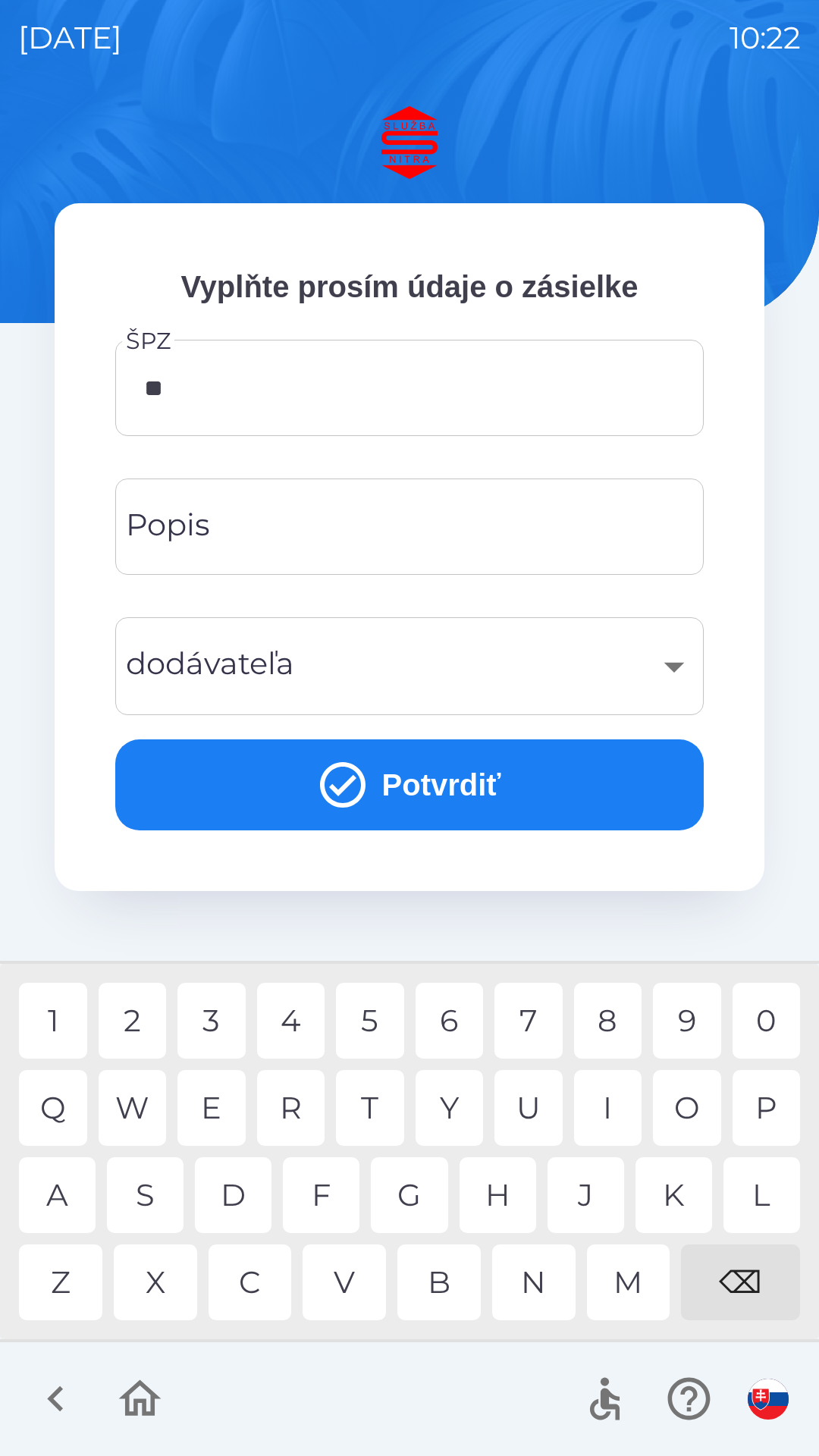
click at [290, 1103] on div "R" at bounding box center [291, 1108] width 68 height 76
click at [746, 1186] on div "L" at bounding box center [762, 1195] width 77 height 76
type input "*******"
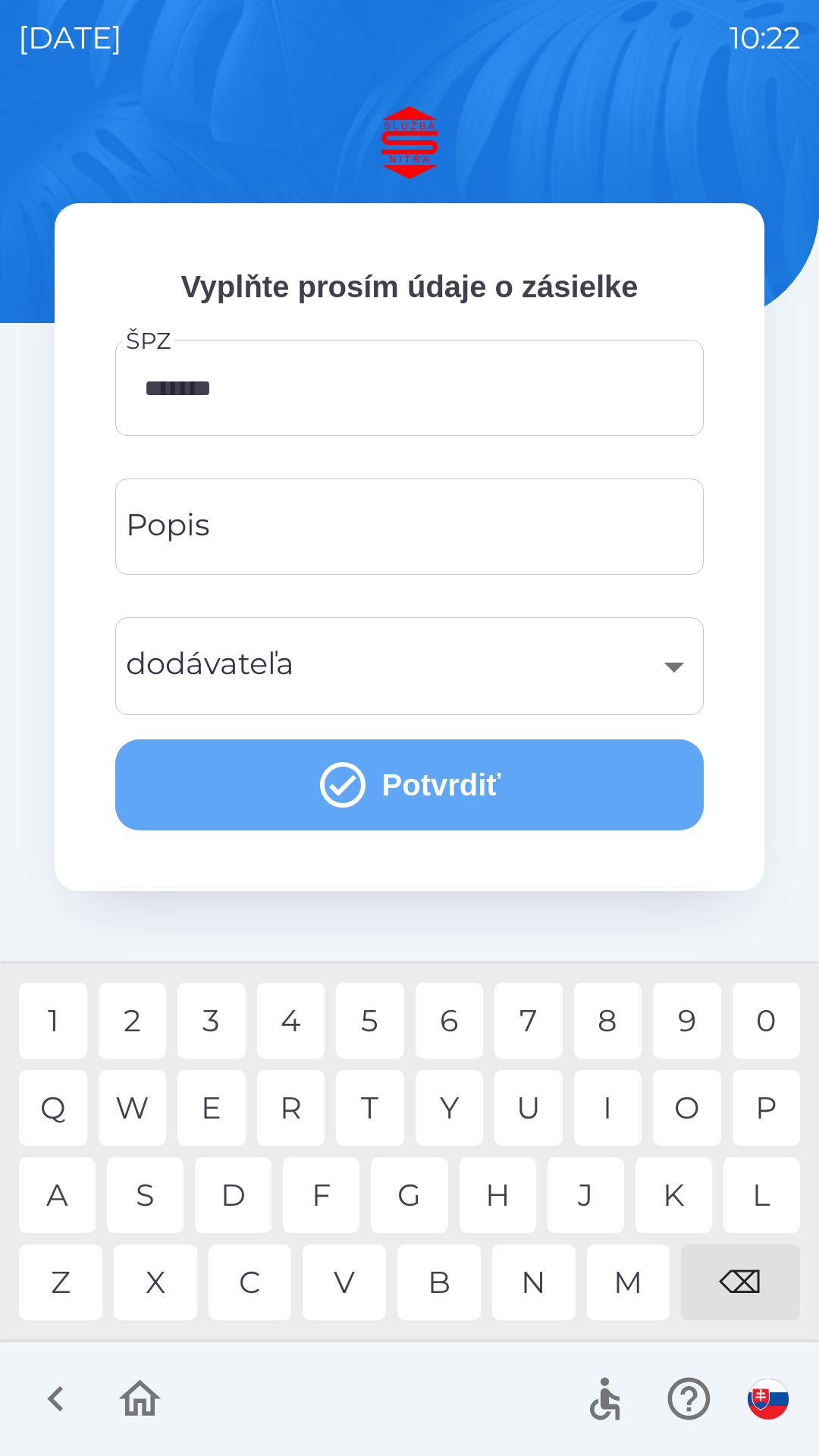
click at [370, 793] on button "Potvrdiť" at bounding box center [409, 785] width 588 height 91
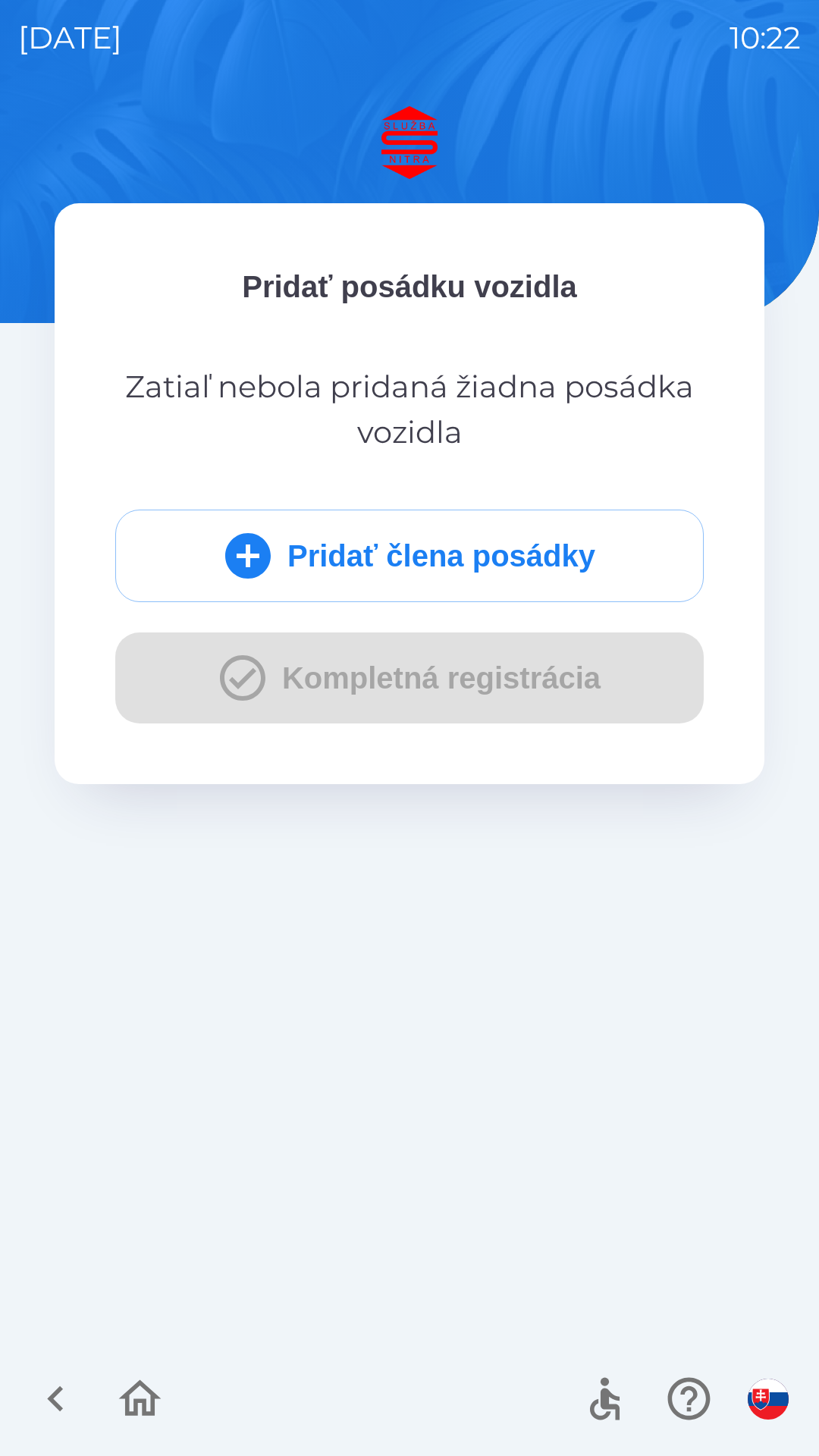
click at [375, 689] on div "Pridať člena posádky Kompletná registrácia" at bounding box center [409, 616] width 588 height 214
click at [390, 558] on button "Pridať člena posádky" at bounding box center [409, 555] width 588 height 93
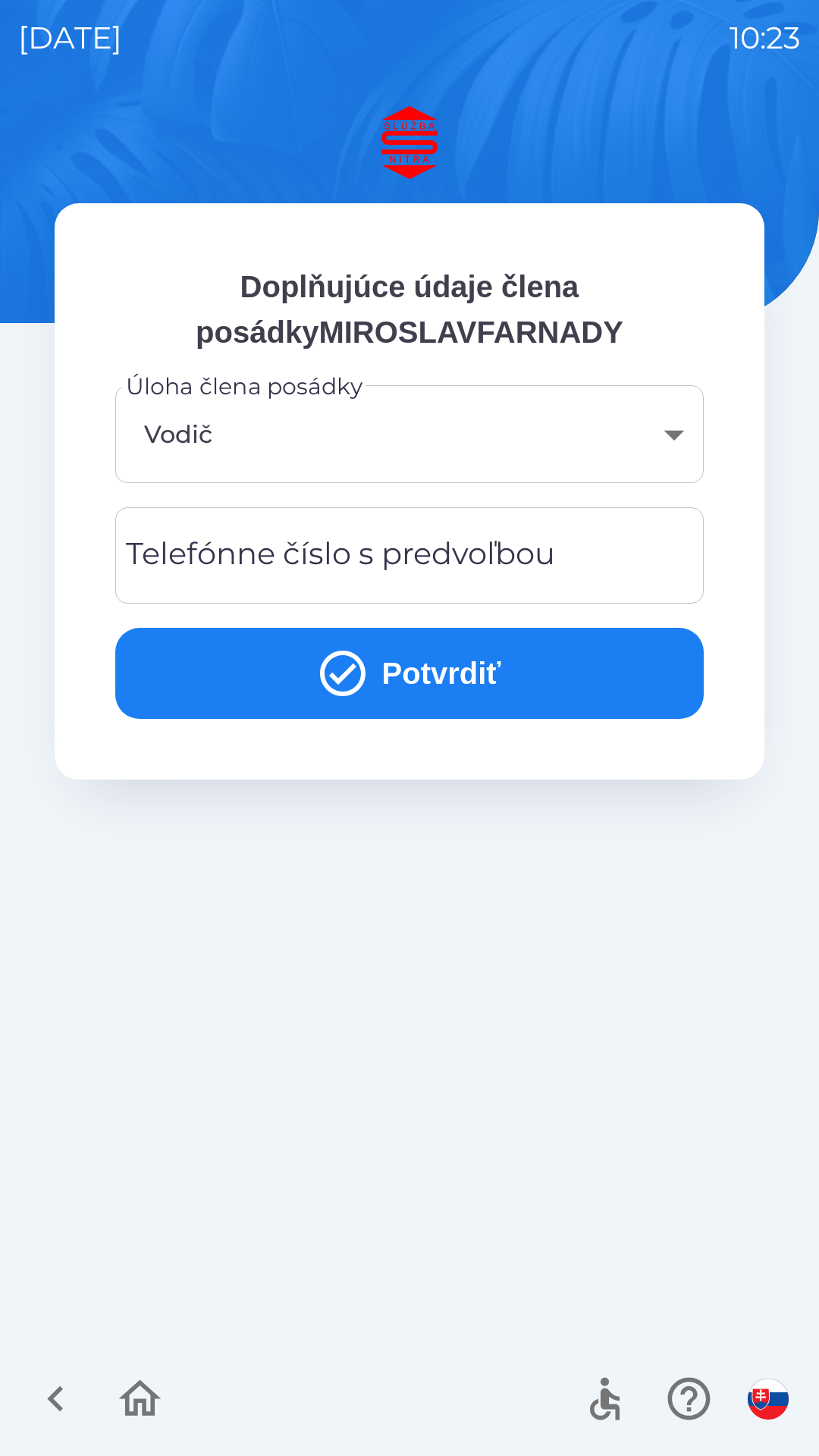
click at [394, 659] on button "Potvrdiť" at bounding box center [409, 673] width 588 height 91
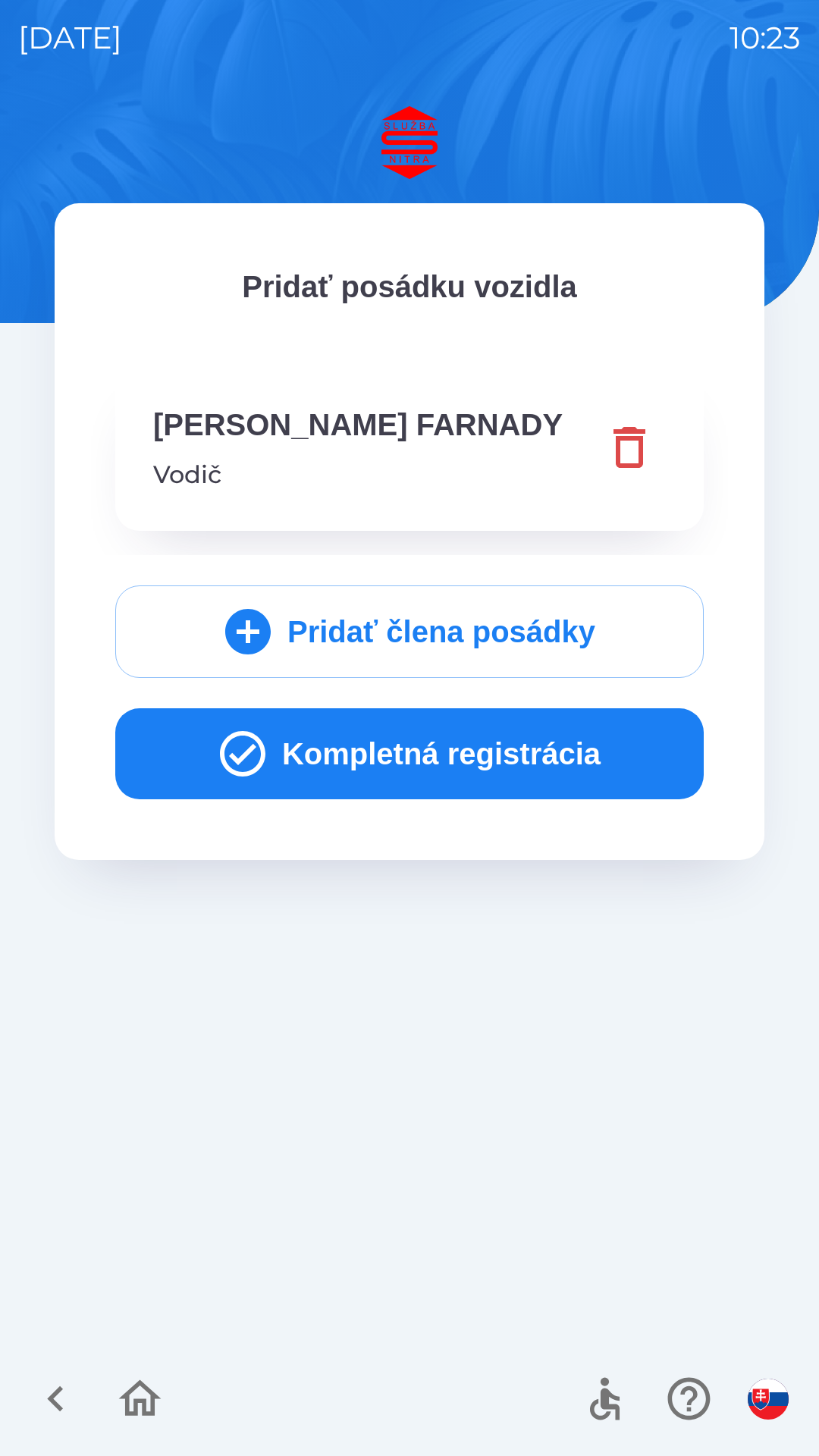
click at [366, 751] on button "Kompletná registrácia" at bounding box center [409, 754] width 588 height 91
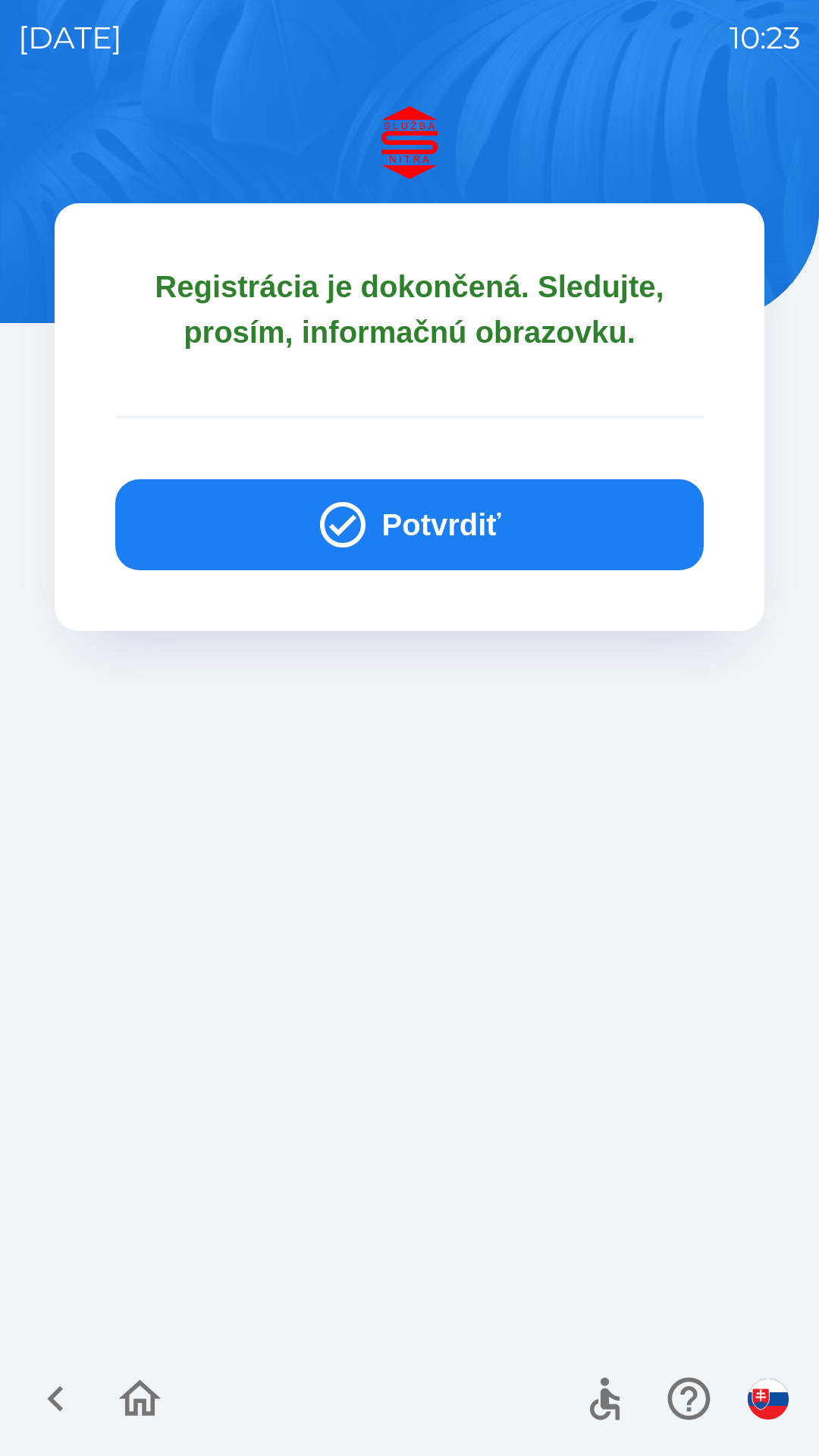
click at [371, 482] on button "Potvrdiť" at bounding box center [409, 525] width 588 height 91
